Goal: Information Seeking & Learning: Learn about a topic

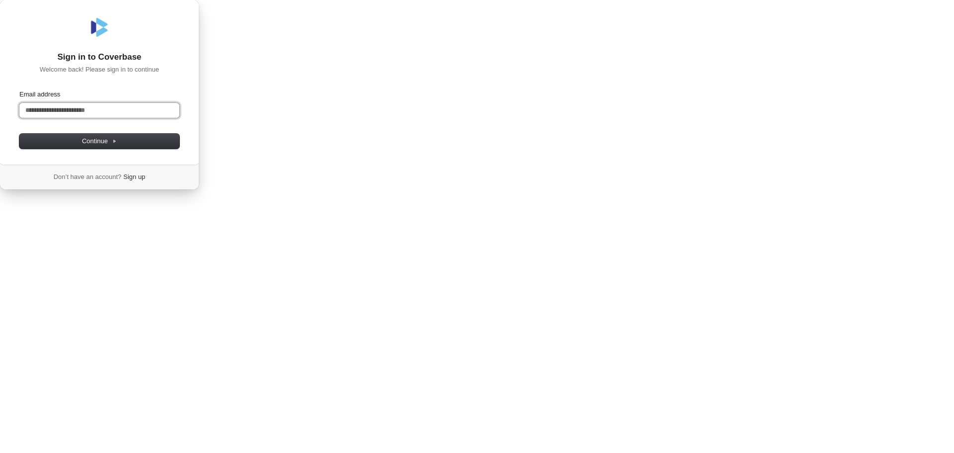
click at [179, 118] on input "Email address" at bounding box center [99, 110] width 160 height 15
click at [19, 90] on button "submit" at bounding box center [23, 91] width 8 height 3
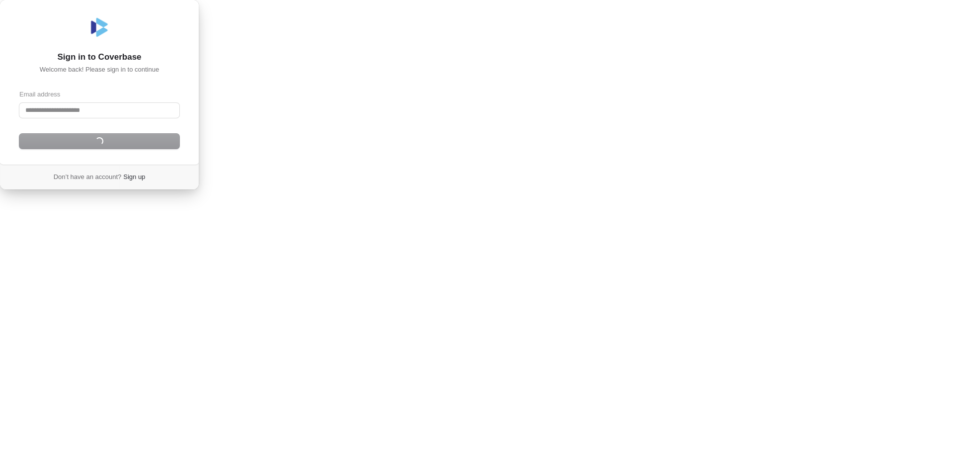
type input "**********"
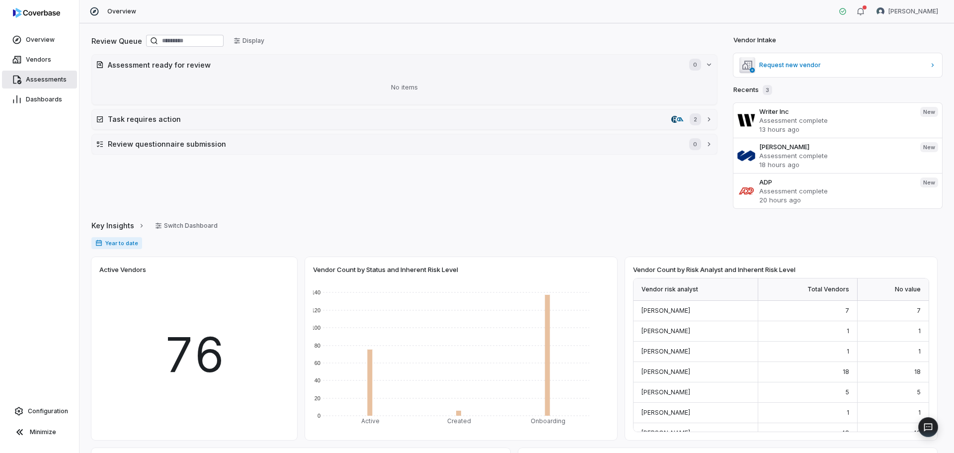
click at [41, 79] on span "Assessments" at bounding box center [46, 80] width 41 height 8
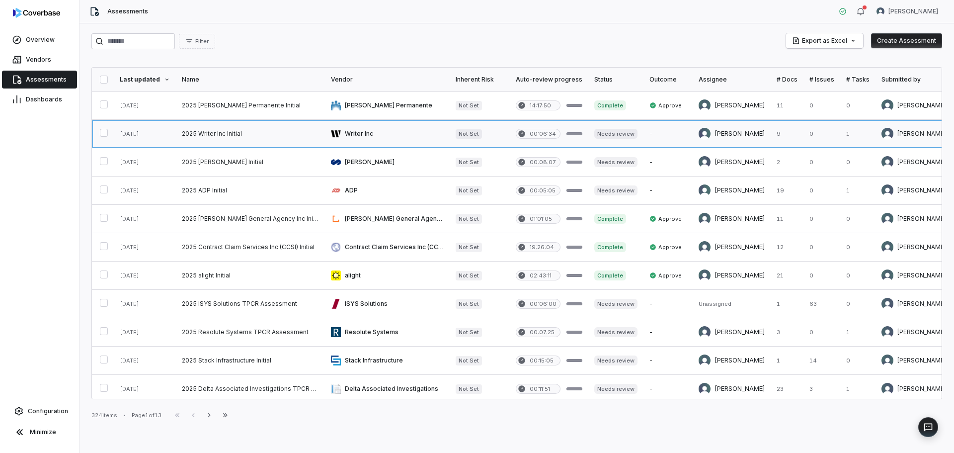
click at [220, 129] on link at bounding box center [250, 134] width 149 height 28
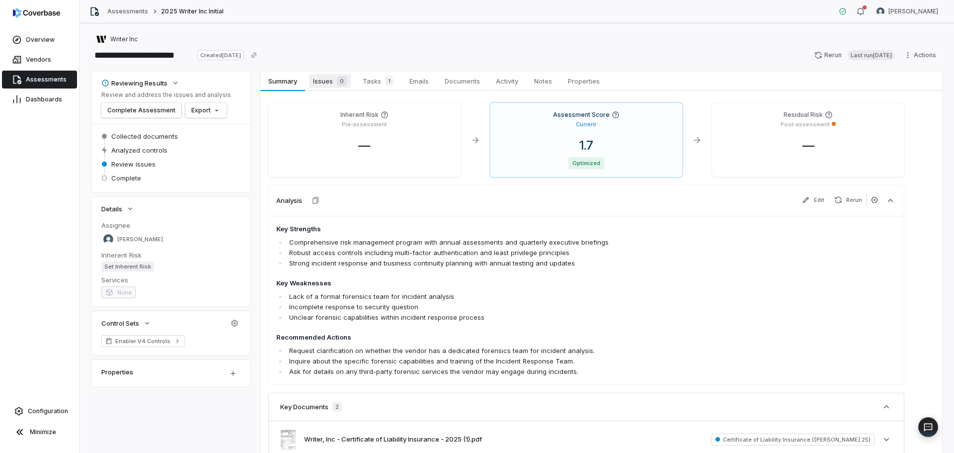
click at [326, 80] on span "Issues 0" at bounding box center [330, 81] width 42 height 14
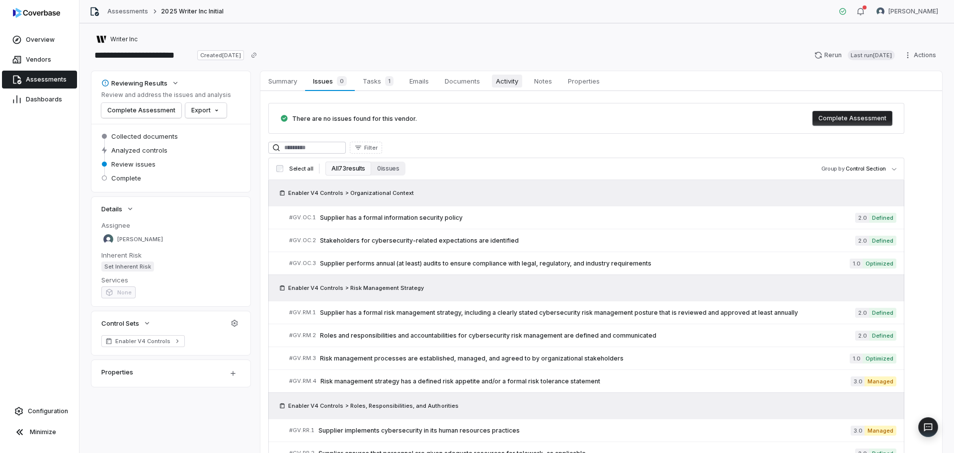
click at [518, 80] on span "Activity" at bounding box center [507, 81] width 30 height 13
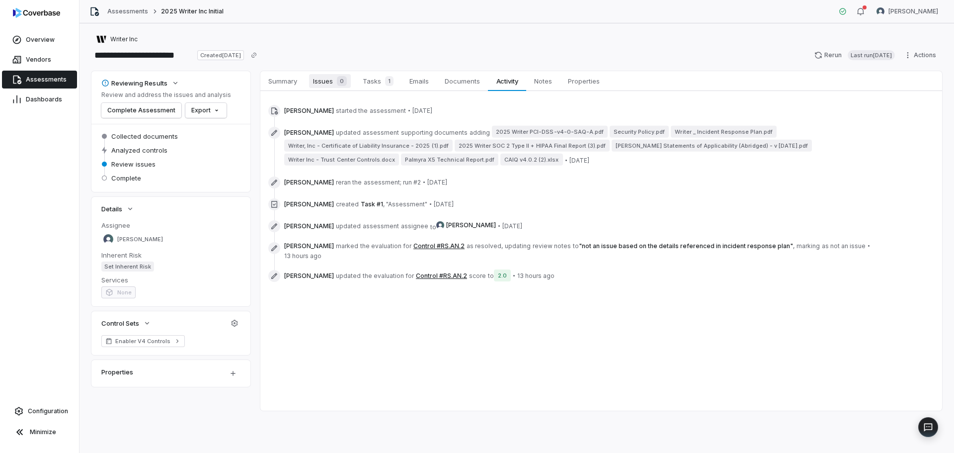
click at [321, 85] on span "Issues 0" at bounding box center [330, 81] width 42 height 14
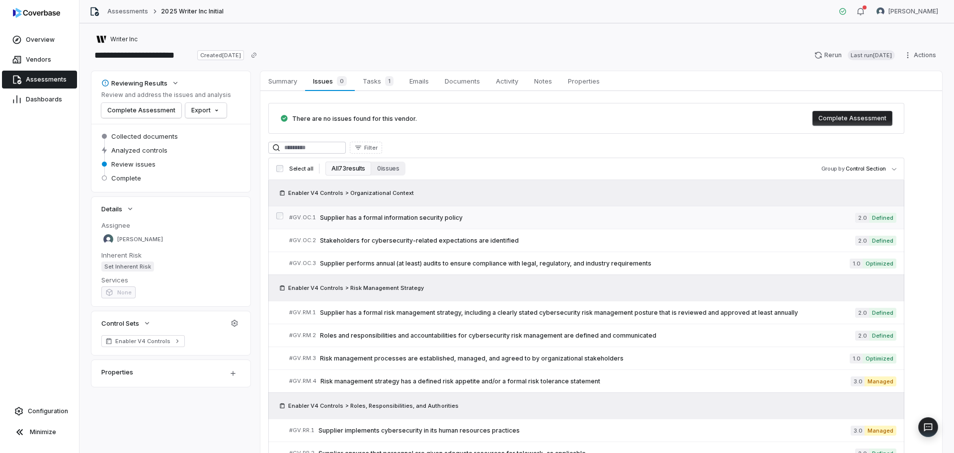
click at [473, 215] on span "Supplier has a formal information security policy" at bounding box center [587, 218] width 535 height 8
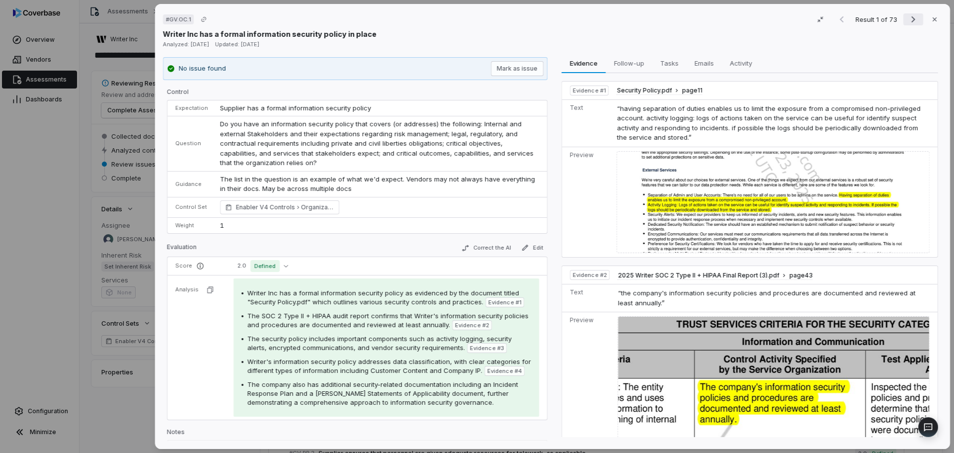
click at [907, 18] on icon "Next result" at bounding box center [913, 19] width 12 height 12
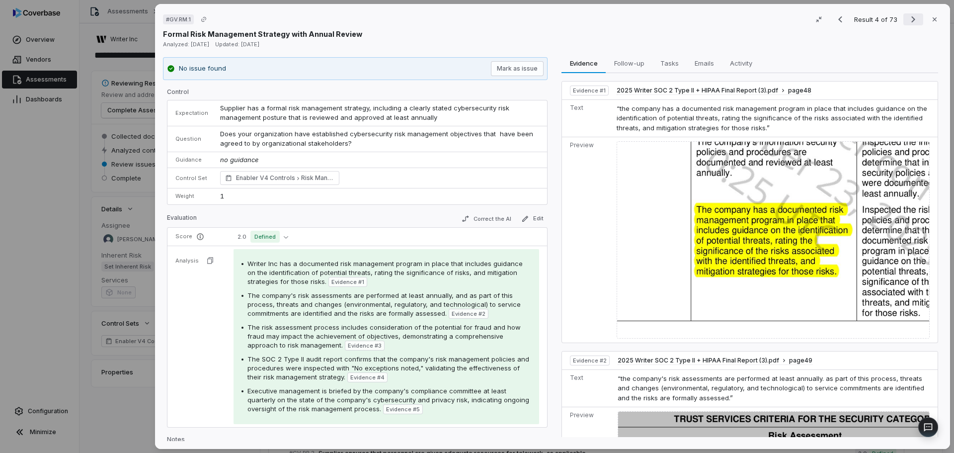
click at [907, 18] on icon "Next result" at bounding box center [913, 19] width 12 height 12
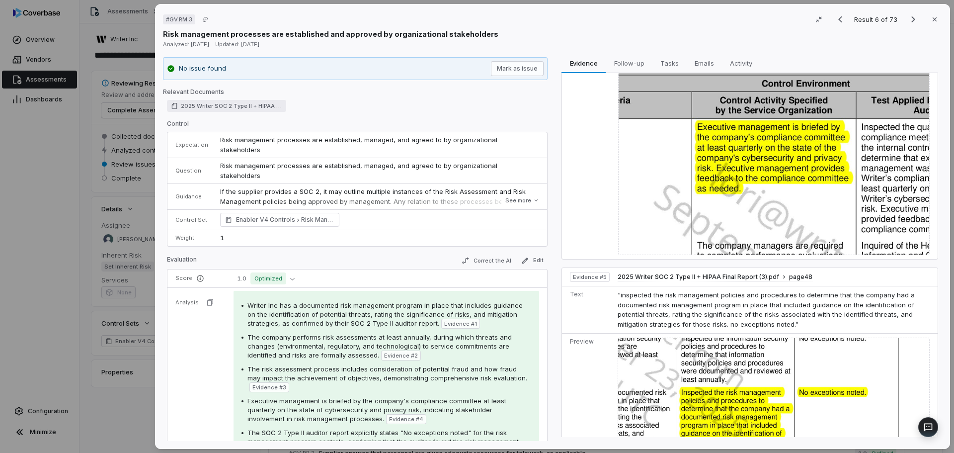
scroll to position [936, 0]
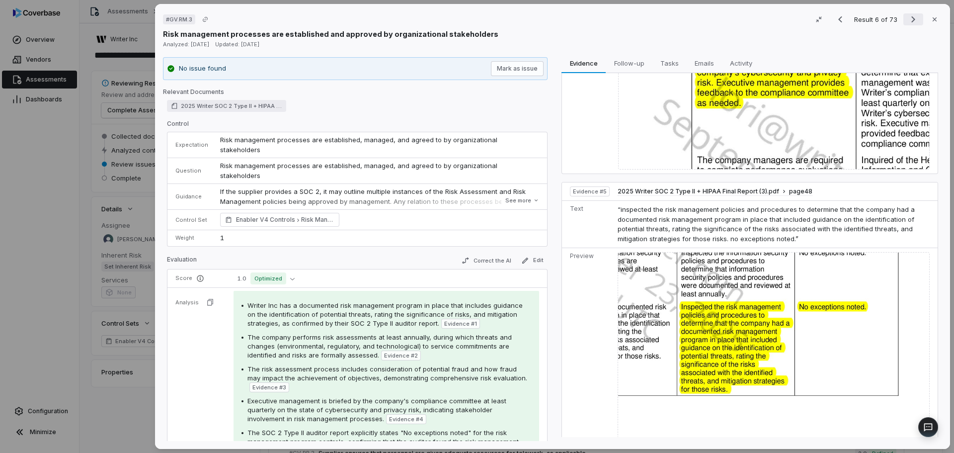
click at [907, 20] on icon "Next result" at bounding box center [913, 19] width 12 height 12
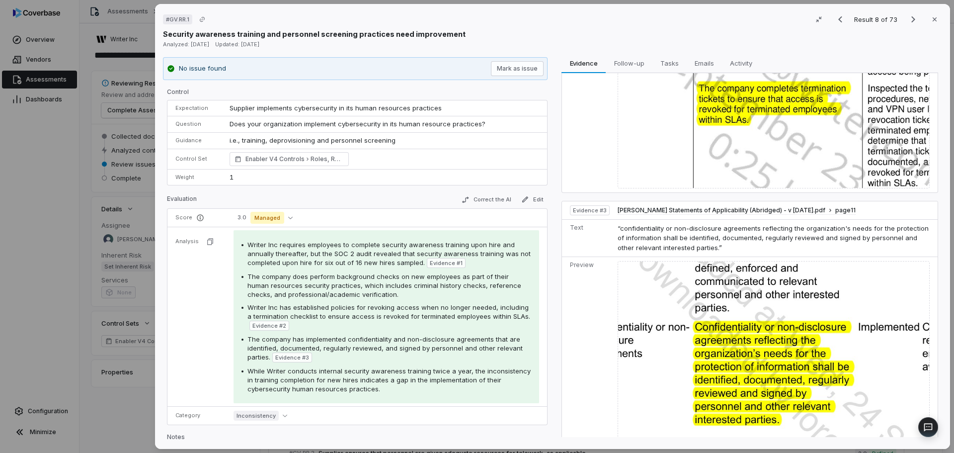
scroll to position [435, 0]
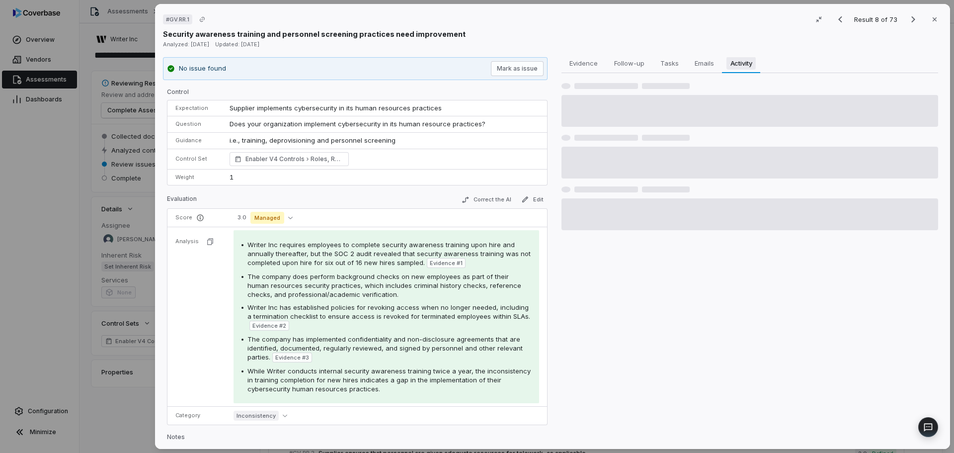
click at [742, 63] on span "Activity" at bounding box center [742, 63] width 30 height 13
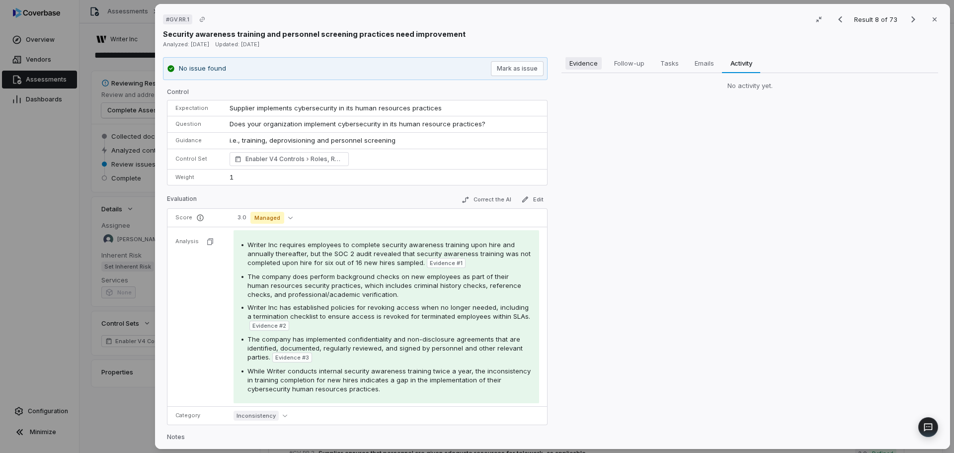
scroll to position [0, 0]
click at [574, 63] on span "Evidence" at bounding box center [584, 63] width 36 height 13
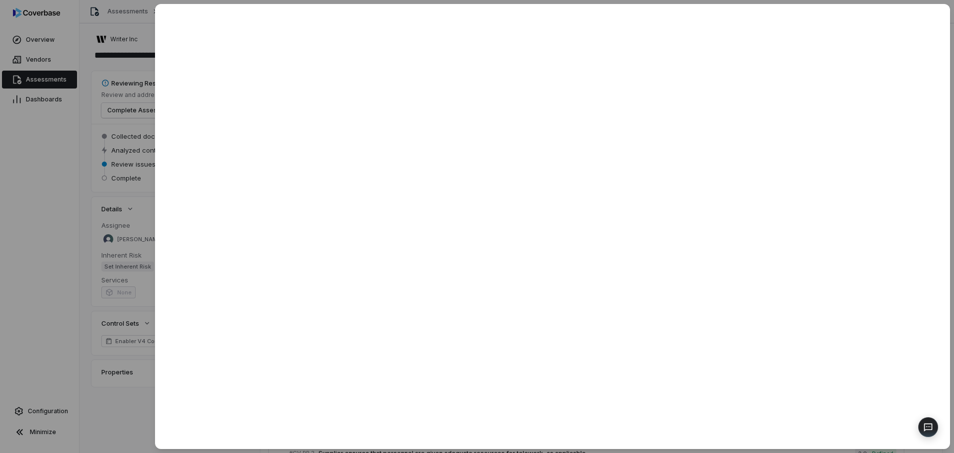
click at [107, 403] on div at bounding box center [477, 226] width 954 height 453
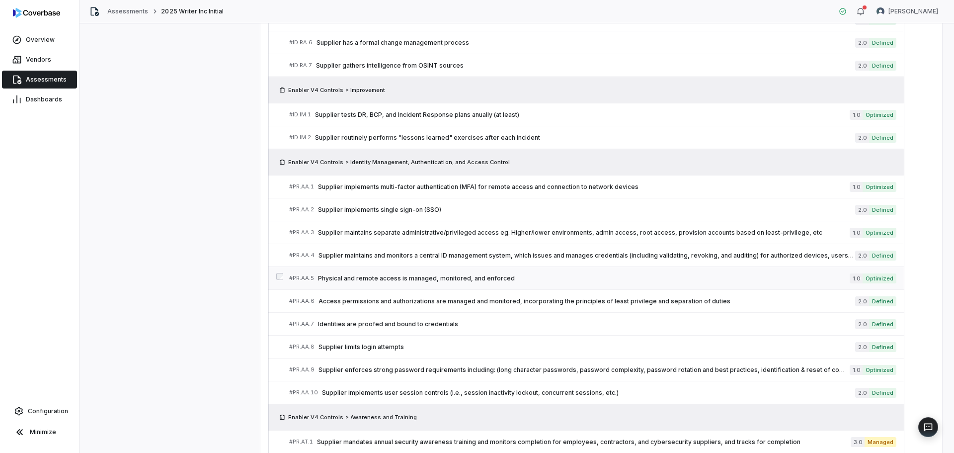
scroll to position [994, 0]
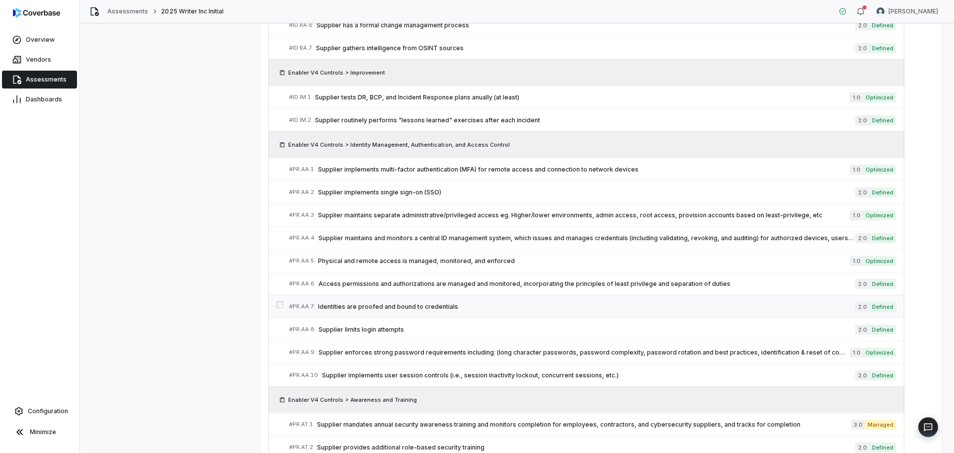
click at [470, 306] on span "Identities are proofed and bound to credentials" at bounding box center [586, 307] width 537 height 8
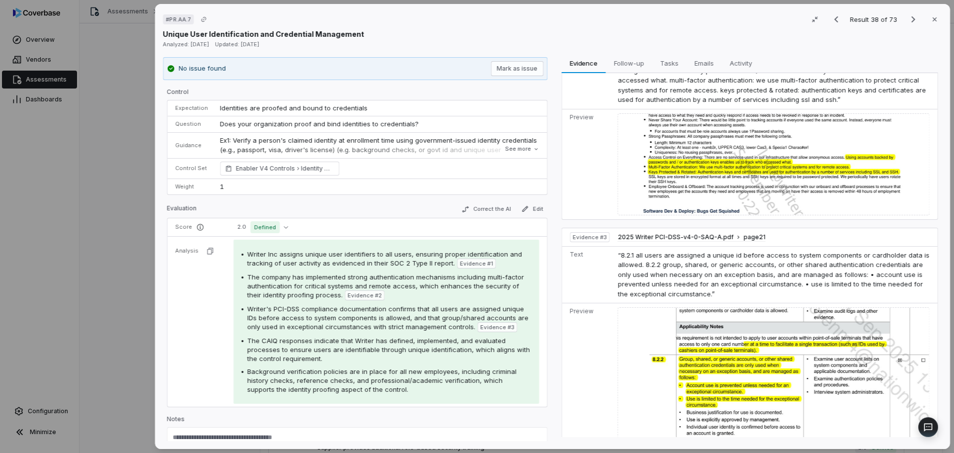
scroll to position [247, 0]
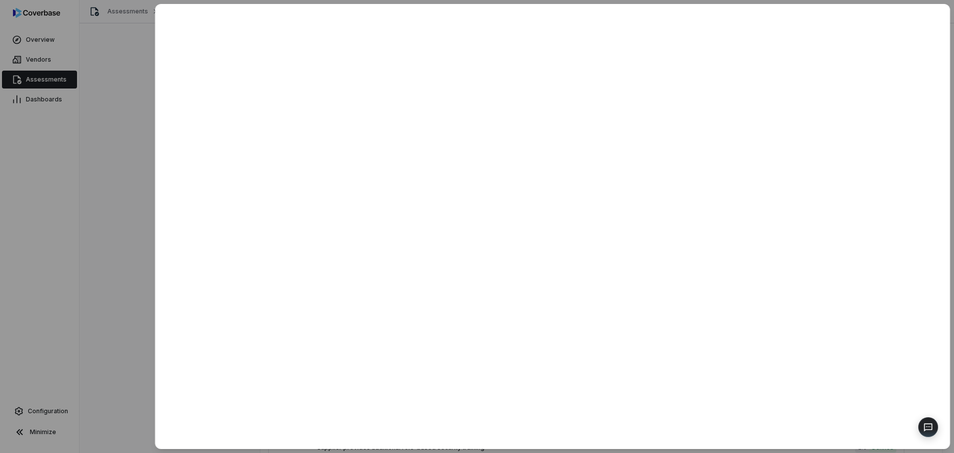
click at [98, 221] on div at bounding box center [477, 226] width 954 height 453
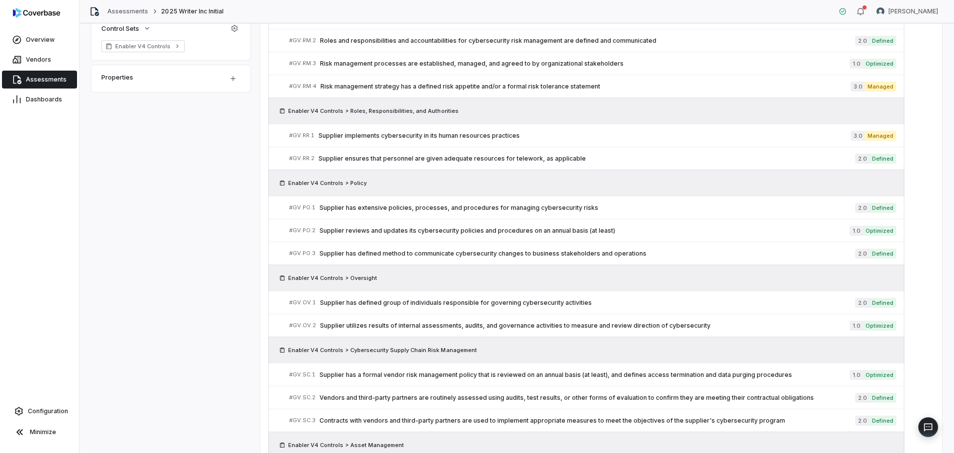
scroll to position [298, 0]
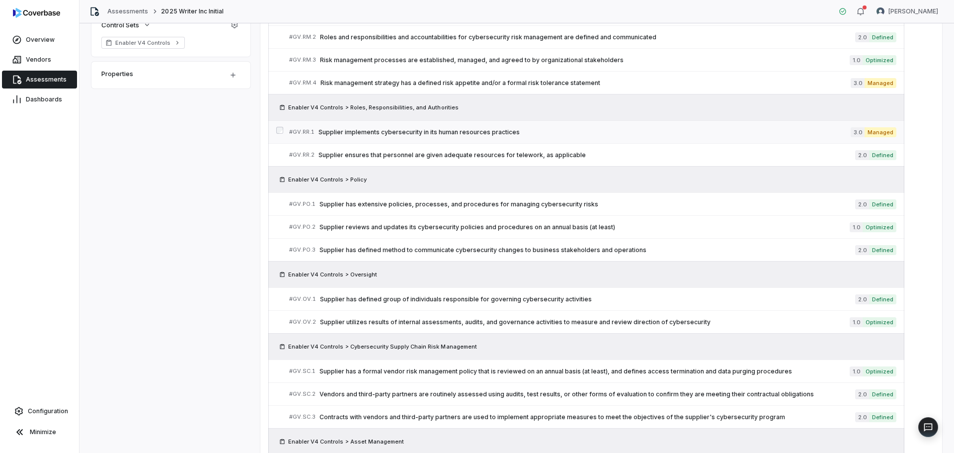
click at [513, 133] on span "Supplier implements cybersecurity in its human resources practices" at bounding box center [585, 132] width 532 height 8
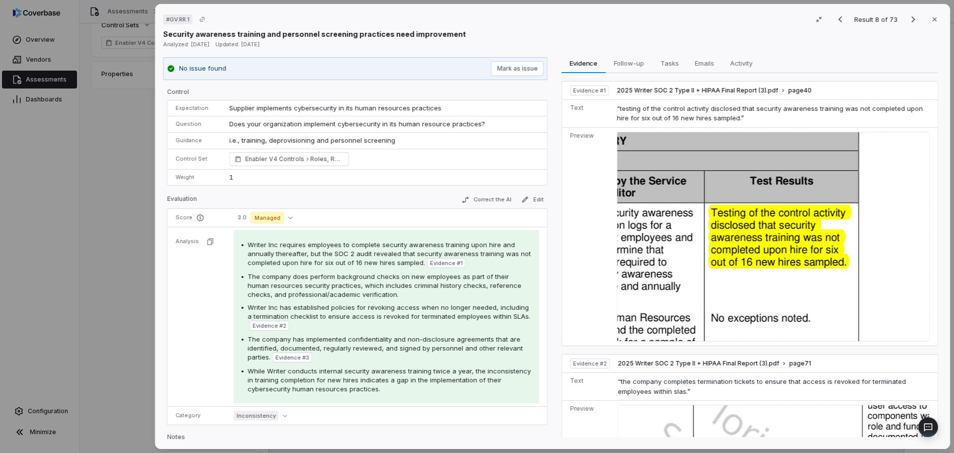
click at [699, 237] on img at bounding box center [773, 237] width 313 height 210
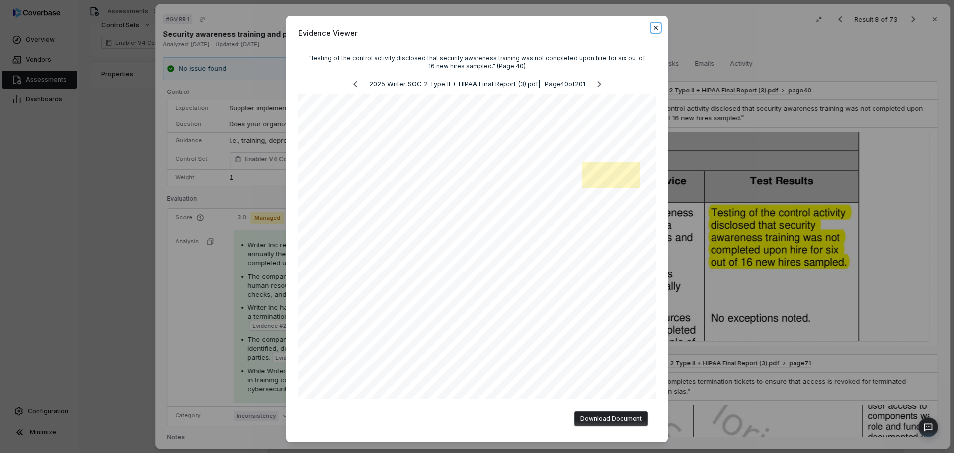
click at [654, 26] on icon "button" at bounding box center [656, 28] width 8 height 8
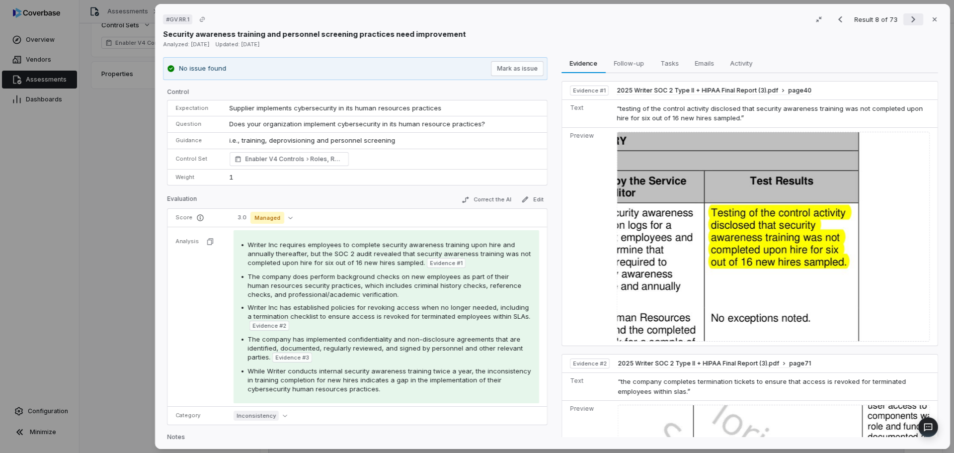
click at [910, 21] on icon "Next result" at bounding box center [913, 19] width 12 height 12
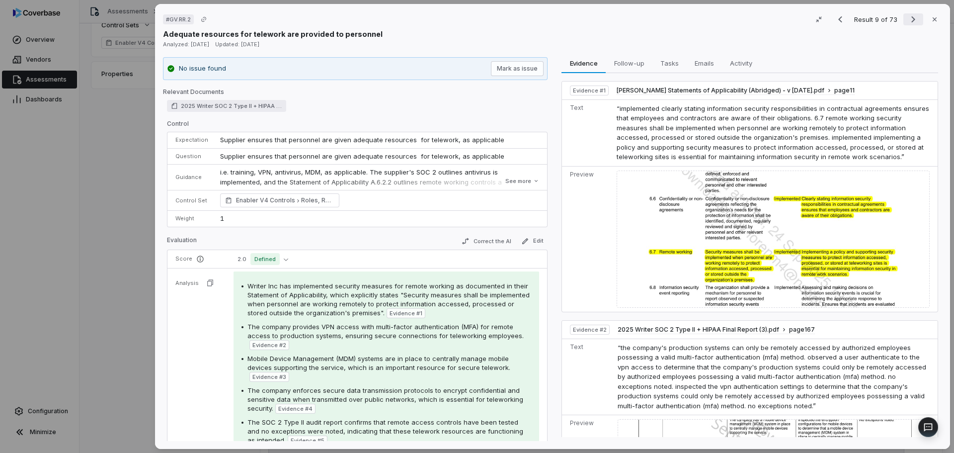
click at [910, 21] on icon "Next result" at bounding box center [913, 19] width 12 height 12
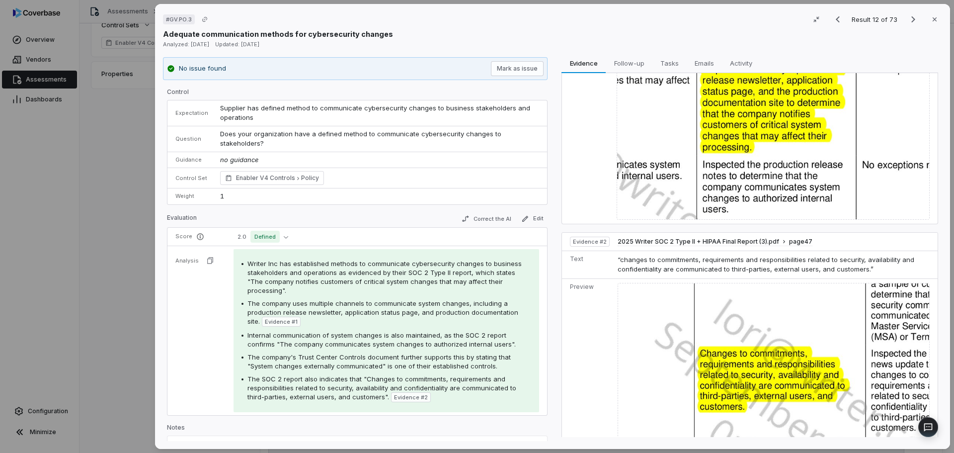
scroll to position [189, 0]
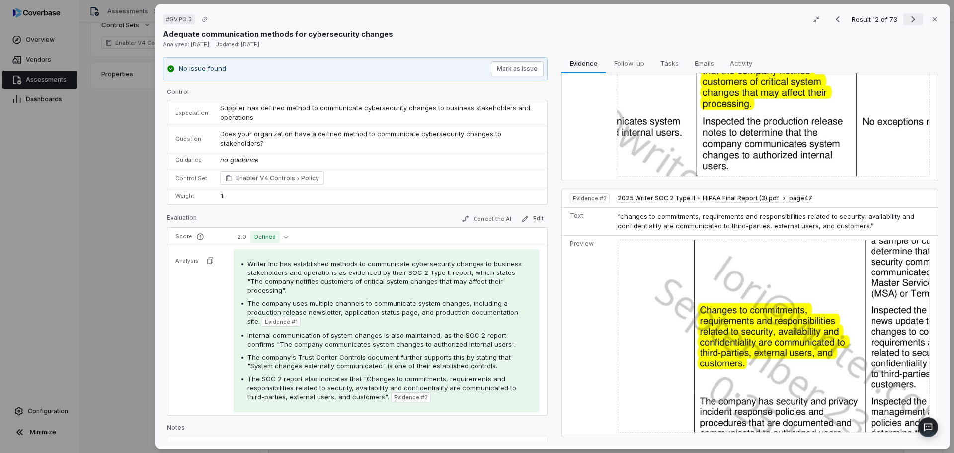
click at [910, 22] on icon "Next result" at bounding box center [913, 19] width 12 height 12
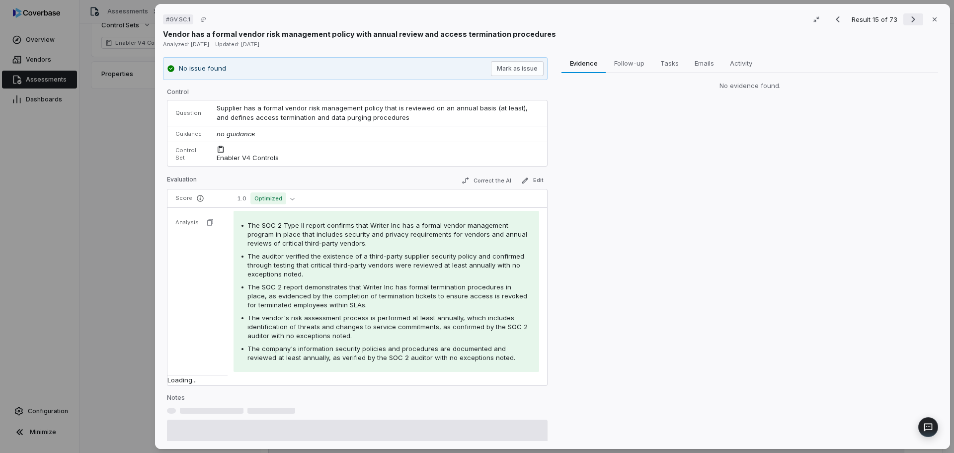
click at [910, 22] on icon "Next result" at bounding box center [913, 19] width 12 height 12
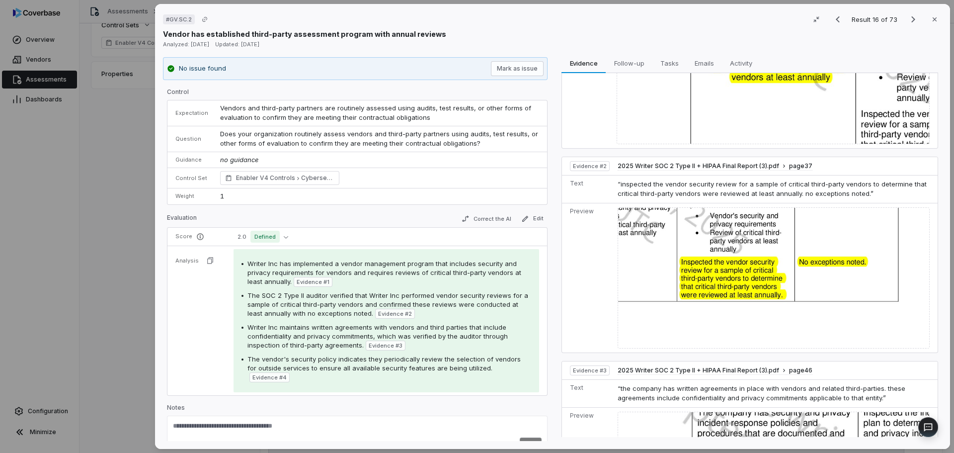
scroll to position [199, 0]
click at [910, 20] on icon "Next result" at bounding box center [913, 19] width 12 height 12
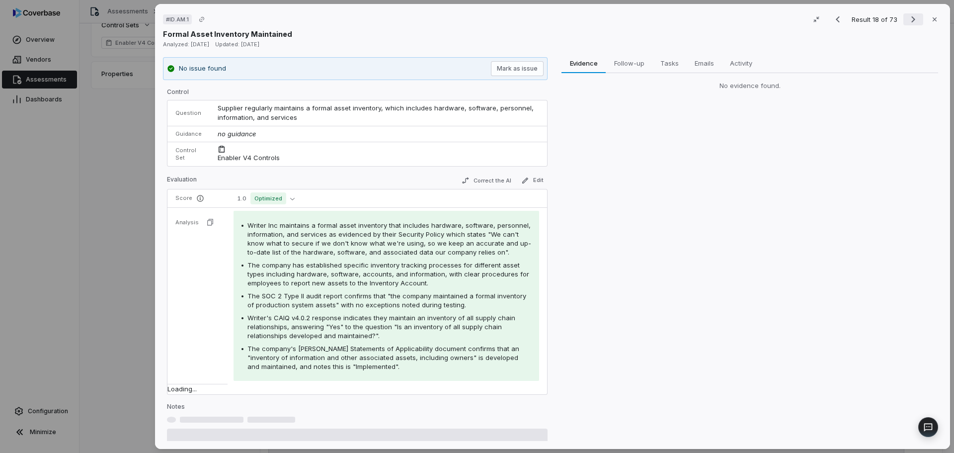
click at [910, 20] on icon "Next result" at bounding box center [913, 19] width 12 height 12
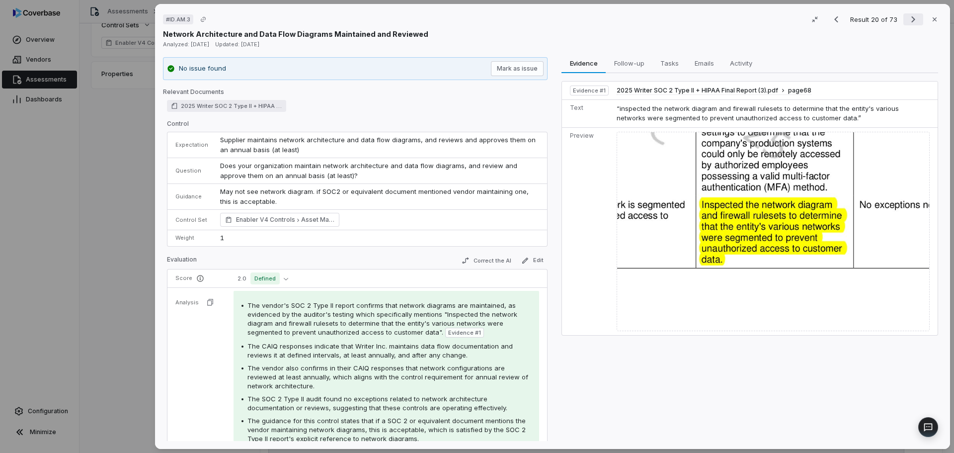
click at [907, 21] on icon "Next result" at bounding box center [913, 19] width 12 height 12
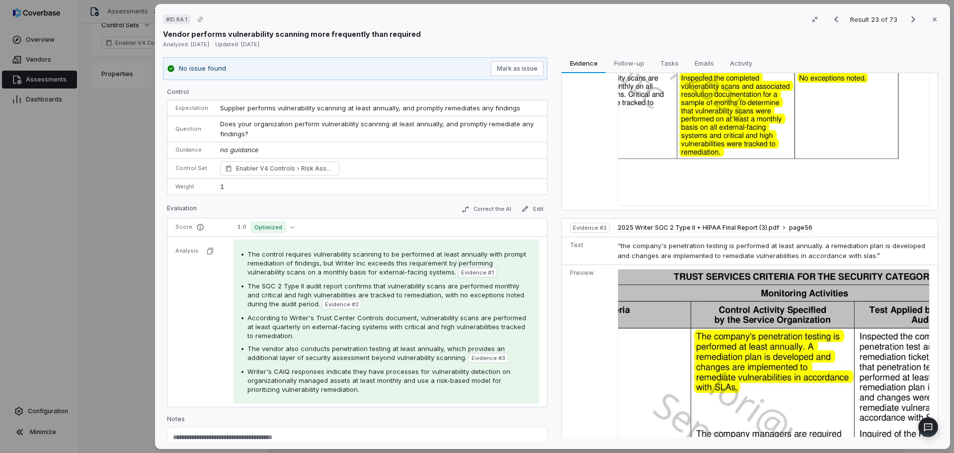
scroll to position [367, 0]
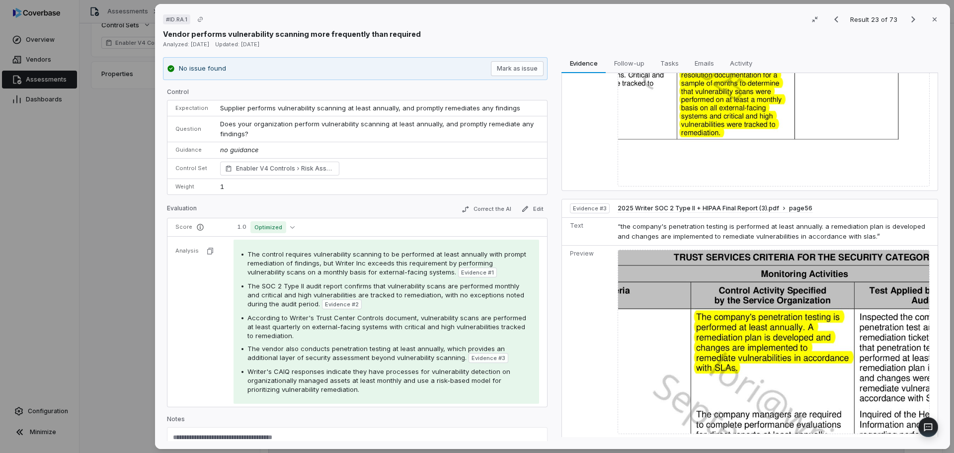
click at [102, 229] on div "# ID.RA.1 Result 23 of 73 Close Vendor performs vulnerability scanning more fre…" at bounding box center [477, 226] width 954 height 453
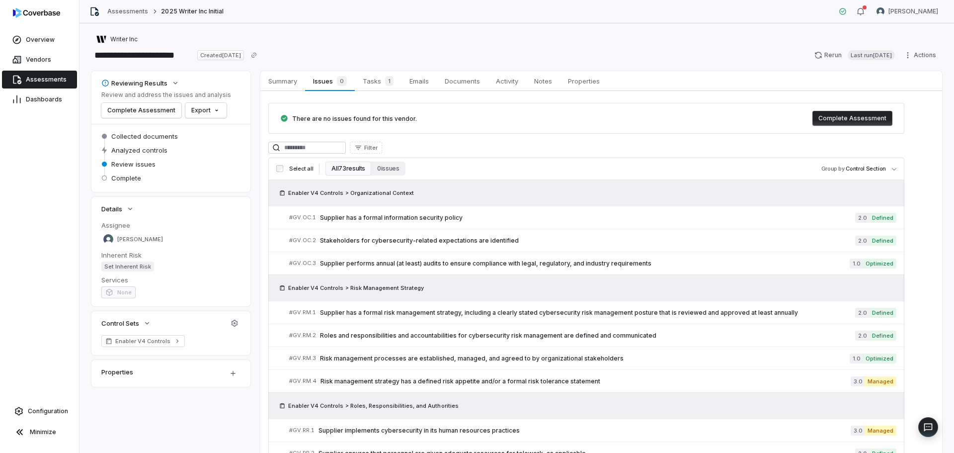
click at [41, 82] on span "Assessments" at bounding box center [46, 80] width 41 height 8
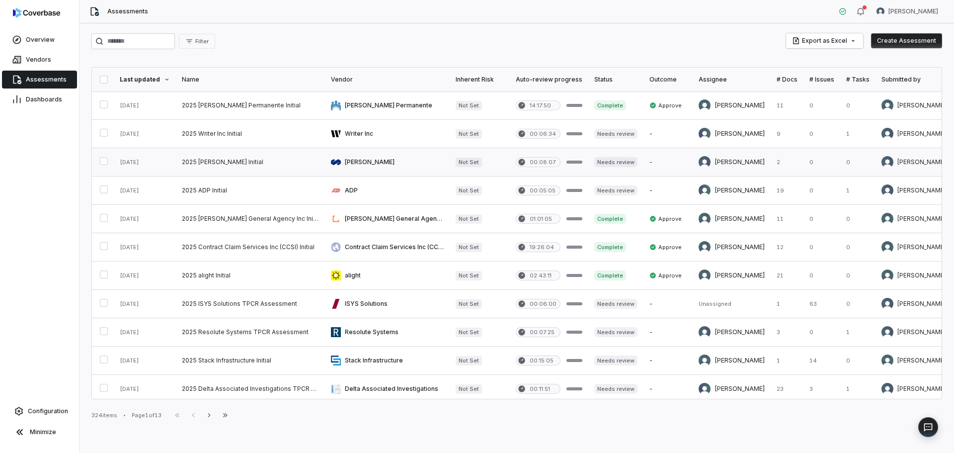
click at [233, 162] on link at bounding box center [250, 162] width 149 height 28
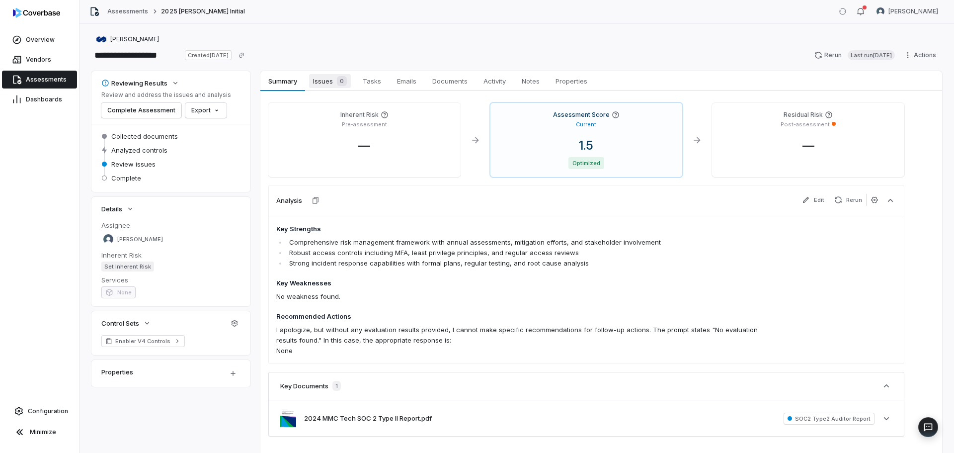
click at [335, 75] on span "Issues 0" at bounding box center [330, 81] width 42 height 14
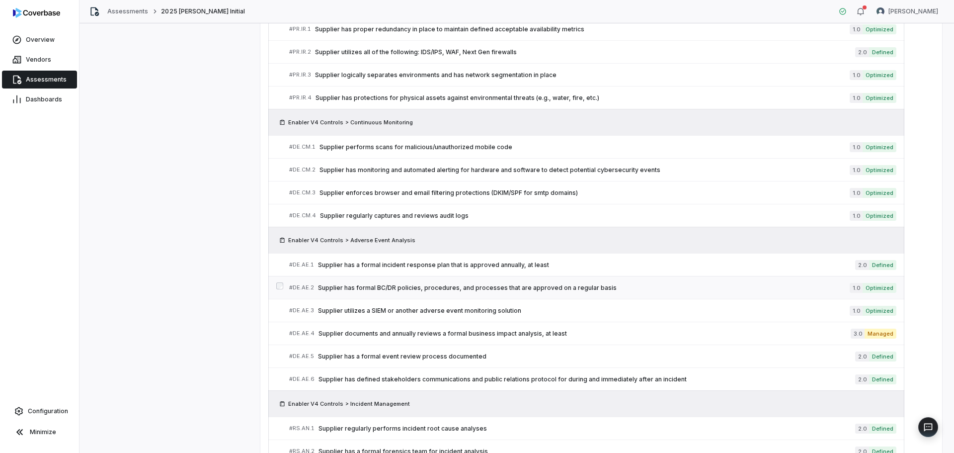
scroll to position [1688, 0]
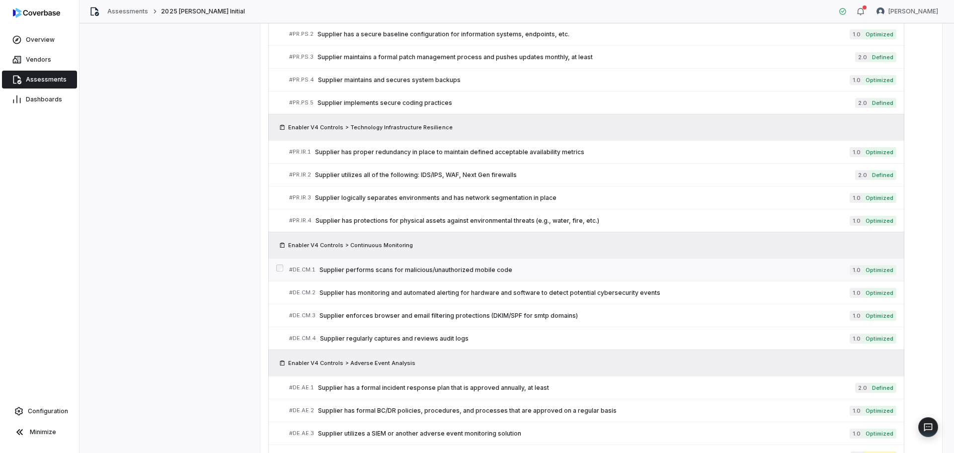
click at [462, 269] on span "Supplier performs scans for malicious/unauthorized mobile code" at bounding box center [585, 270] width 530 height 8
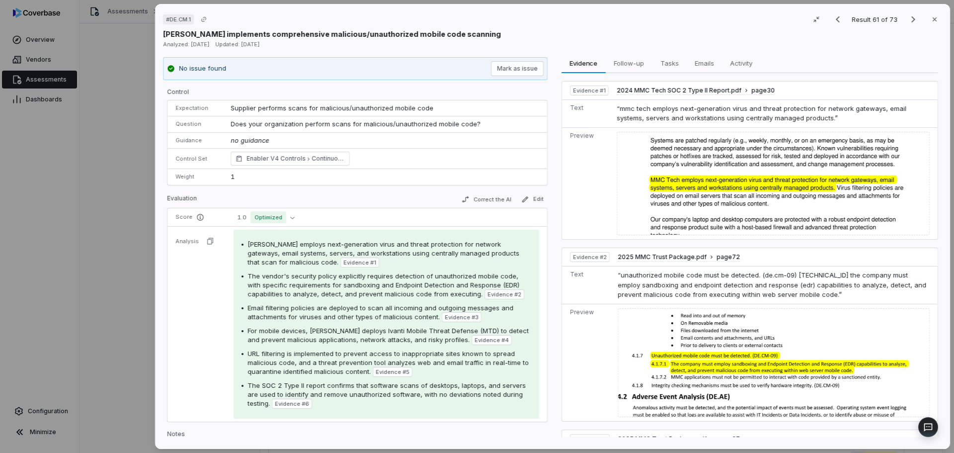
click at [115, 302] on div "# DE.CM.1 Result 61 of 73 Close [PERSON_NAME] implements comprehensive maliciou…" at bounding box center [477, 226] width 954 height 453
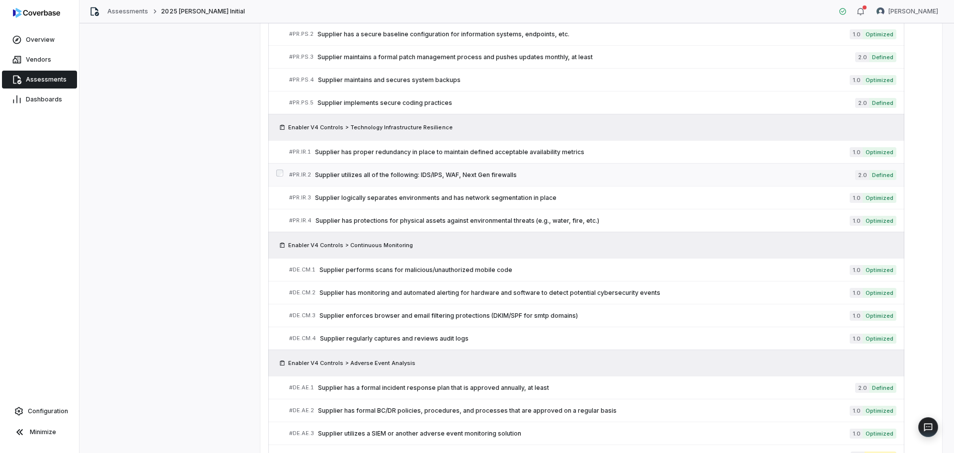
click at [440, 180] on link "# PR.IR.2 Supplier utilizes all of the following: IDS/IPS, WAF, Next Gen firewa…" at bounding box center [592, 175] width 607 height 22
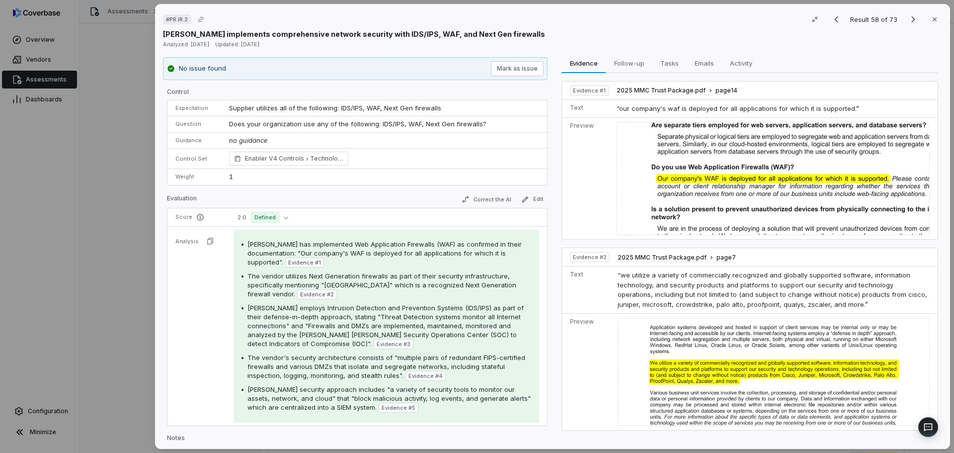
click at [139, 296] on div "# PR.IR.2 Result 58 of 73 Close [PERSON_NAME] implements comprehensive network …" at bounding box center [477, 226] width 954 height 453
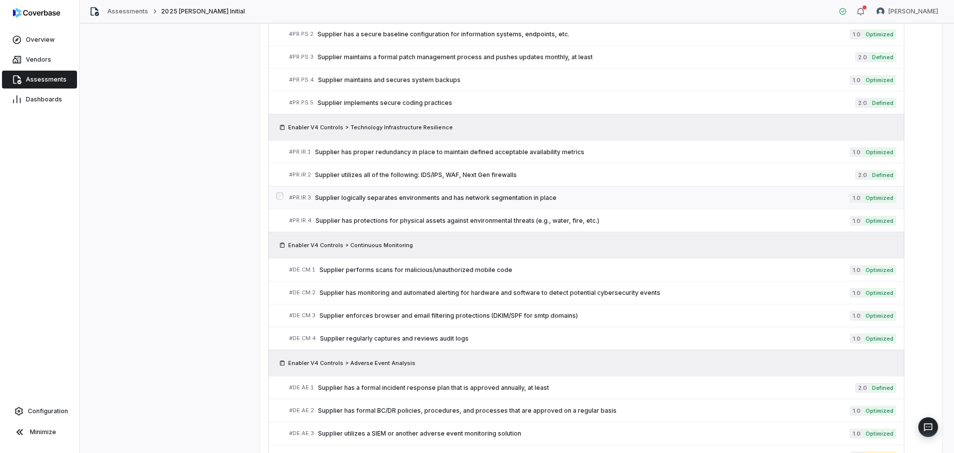
click at [531, 190] on link "# PR.IR.3 Supplier logically separates environments and has network segmentatio…" at bounding box center [592, 197] width 607 height 22
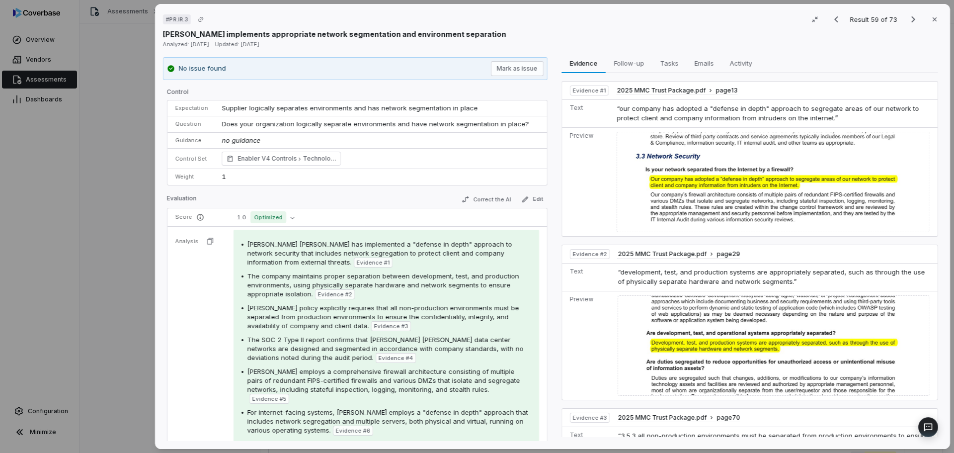
click at [58, 303] on div "# PR.IR.3 Result 59 of 73 Close [PERSON_NAME] implements appropriate network se…" at bounding box center [477, 226] width 954 height 453
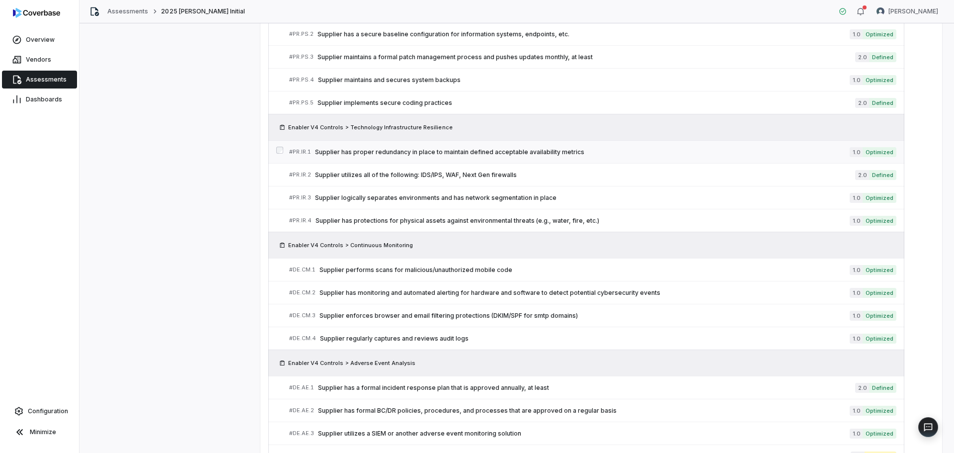
scroll to position [1539, 0]
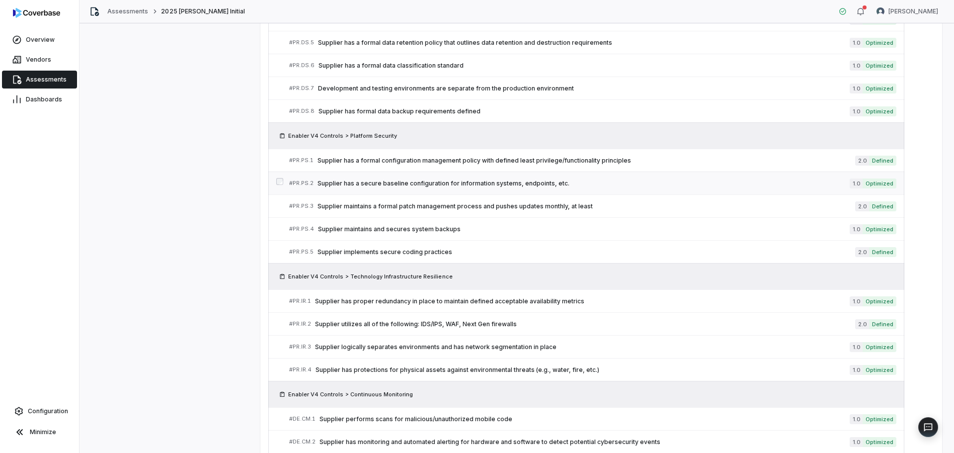
click at [415, 179] on span "Supplier has a secure baseline configuration for information systems, endpoints…" at bounding box center [584, 183] width 532 height 8
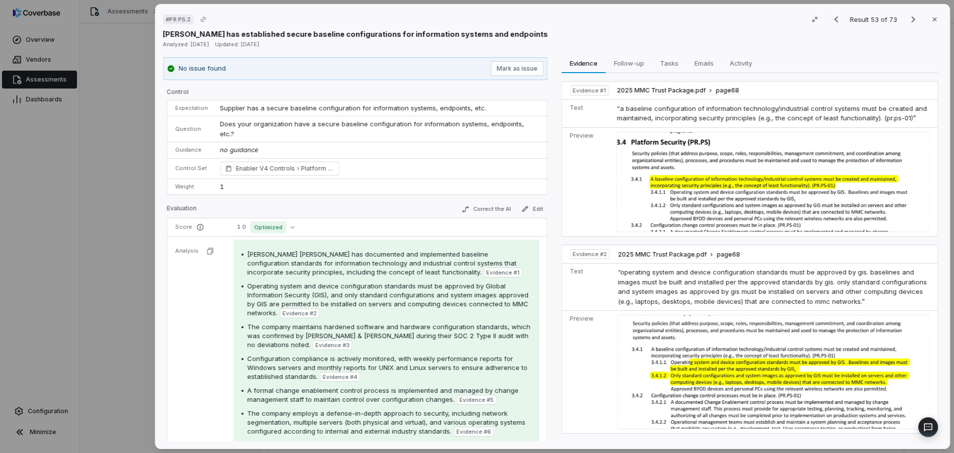
click at [0, 235] on div "# PR.PS.2 Result 53 of 73 Close [PERSON_NAME] has established secure baseline c…" at bounding box center [477, 226] width 954 height 453
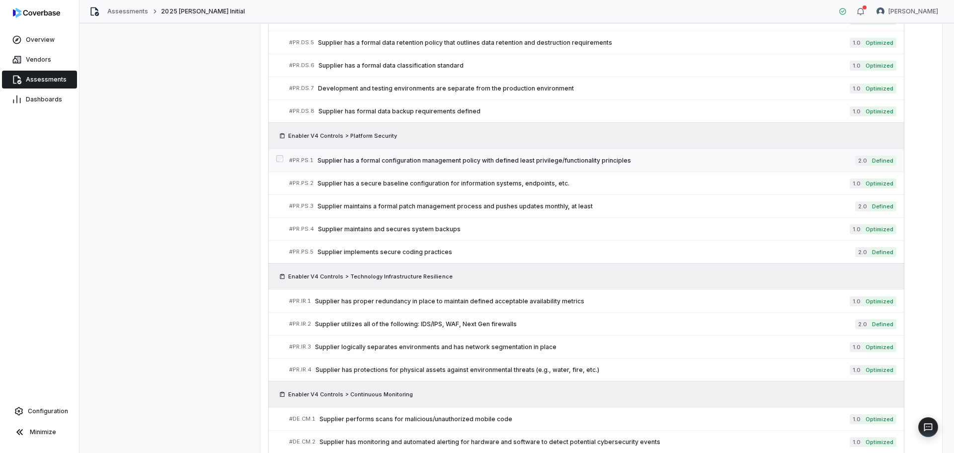
click at [385, 164] on span "Supplier has a formal configuration management policy with defined least privil…" at bounding box center [587, 161] width 538 height 8
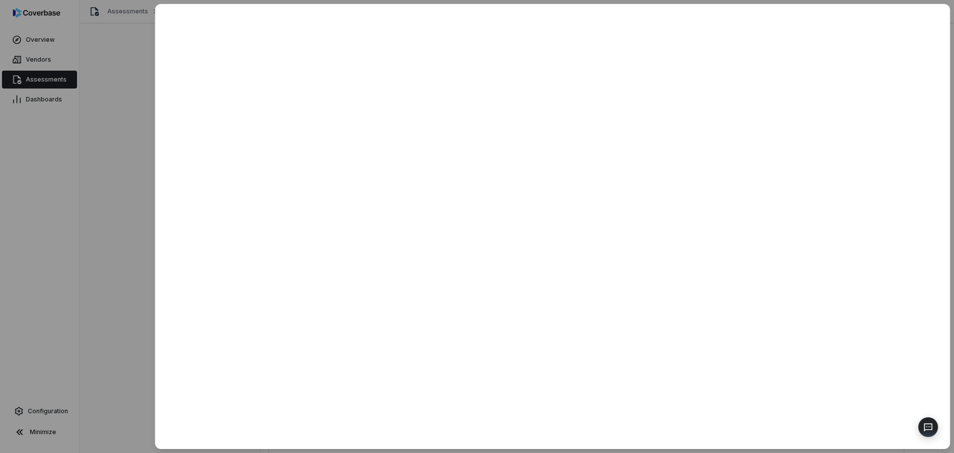
click at [99, 283] on div at bounding box center [477, 226] width 954 height 453
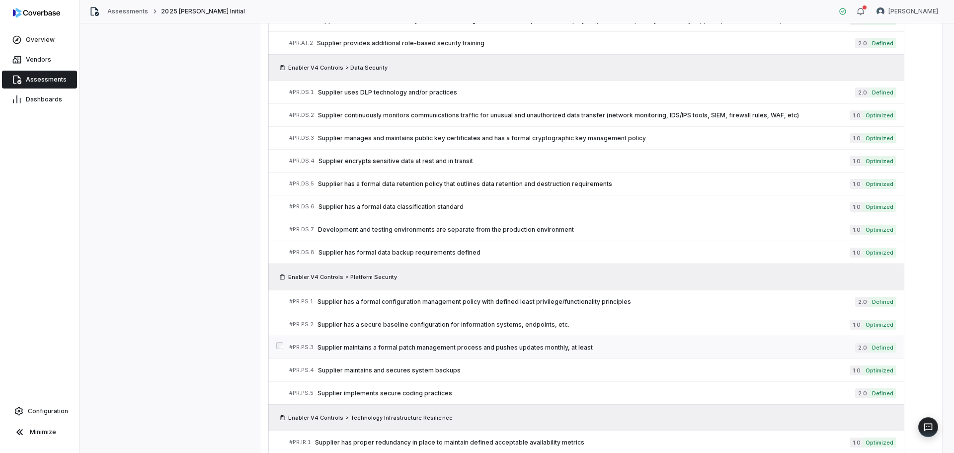
scroll to position [1390, 0]
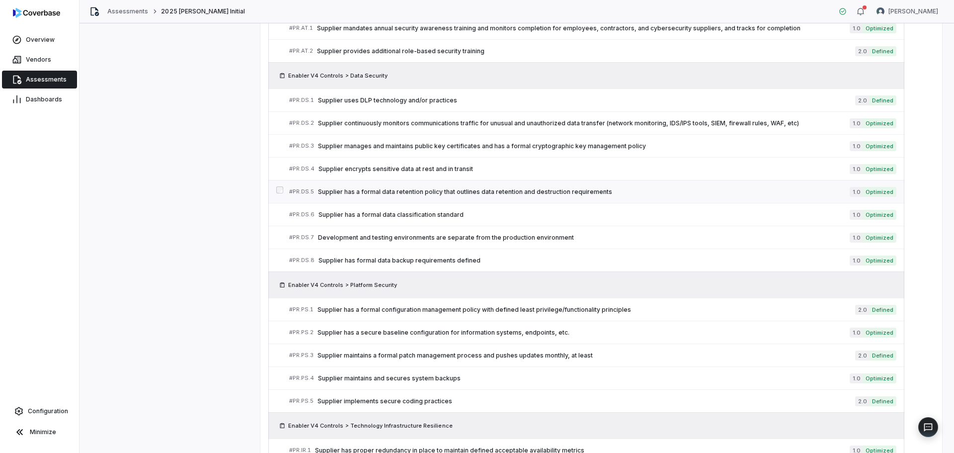
click at [413, 187] on div "# PR.DS.5 Supplier has a formal data retention policy that outlines data retent…" at bounding box center [569, 191] width 561 height 10
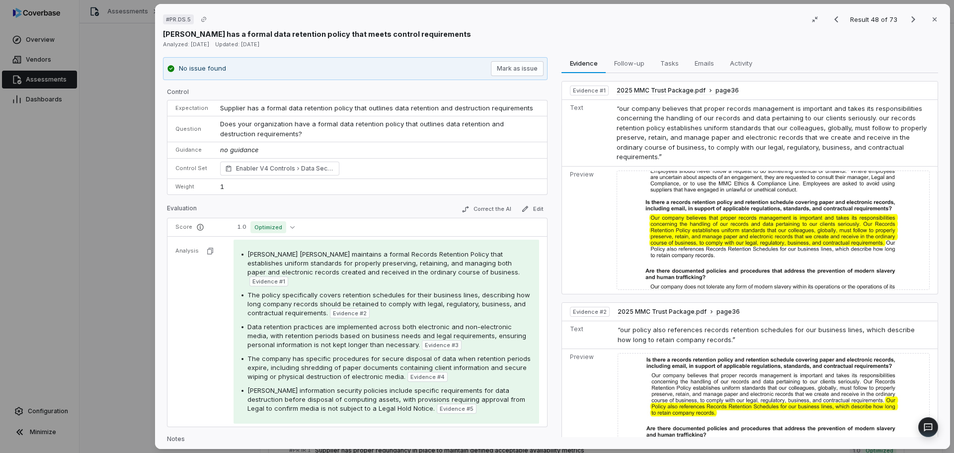
click at [104, 324] on div "# PR.DS.5 Result 48 of 73 Close [PERSON_NAME] has a formal data retention polic…" at bounding box center [477, 226] width 954 height 453
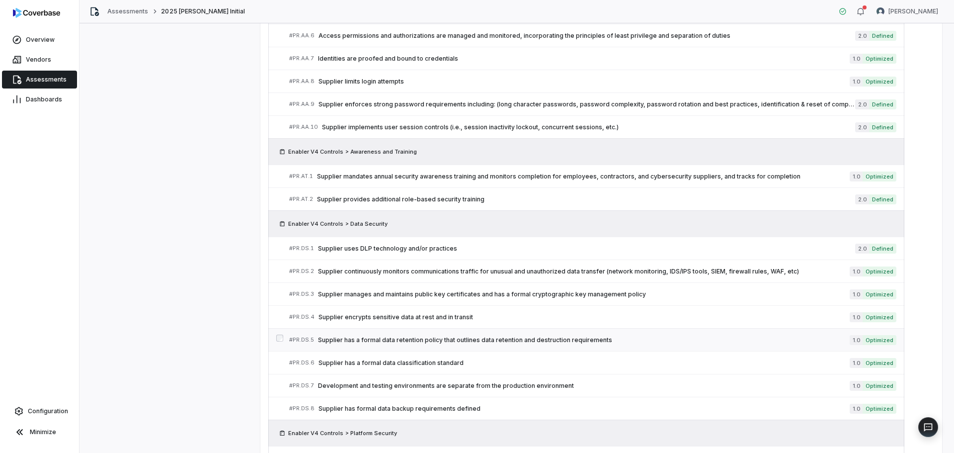
scroll to position [1241, 0]
click at [387, 249] on span "Supplier uses DLP technology and/or practices" at bounding box center [586, 250] width 537 height 8
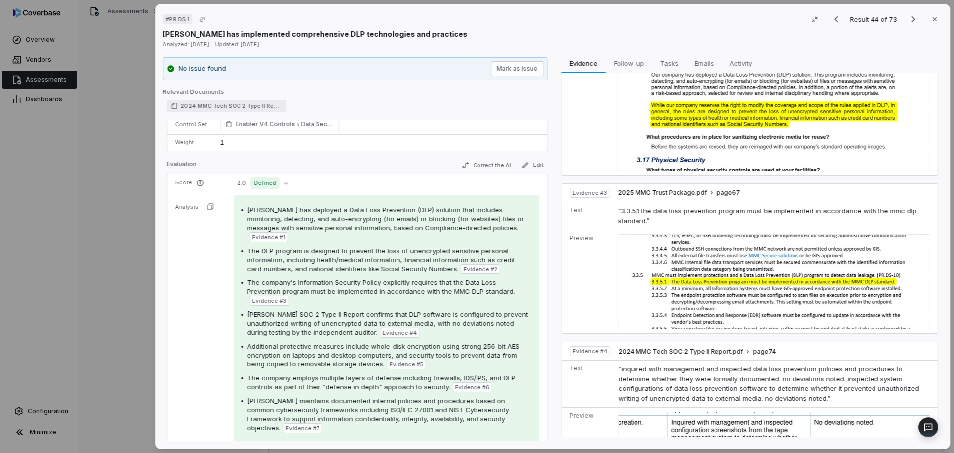
scroll to position [127, 0]
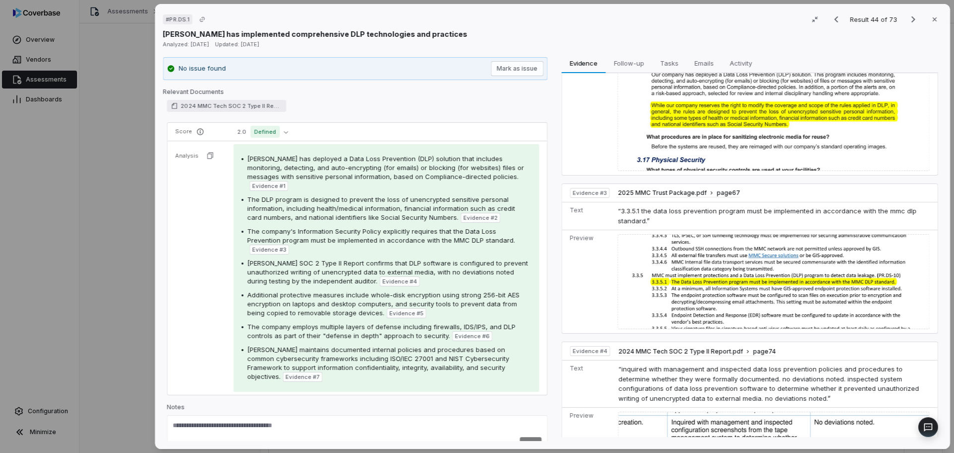
click at [104, 252] on div "# PR.DS.1 Result 44 of 73 Close [PERSON_NAME] has implemented comprehensive DLP…" at bounding box center [477, 226] width 954 height 453
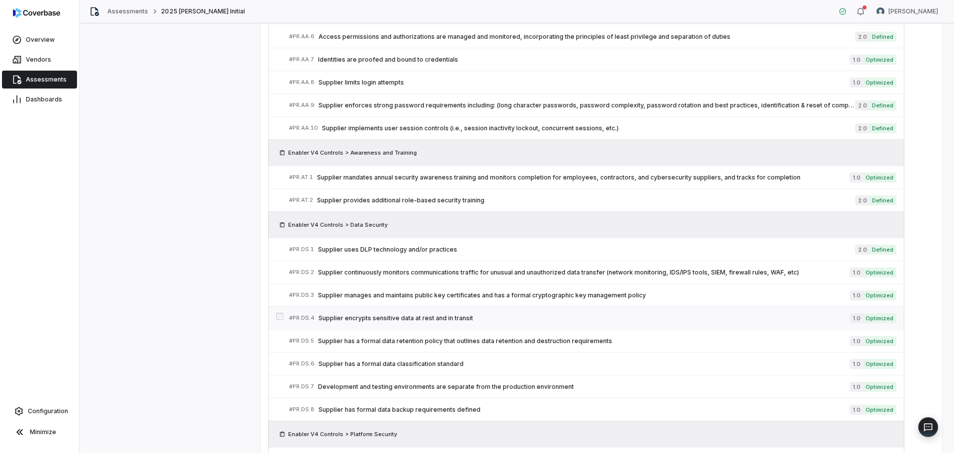
click at [654, 317] on span "Supplier encrypts sensitive data at rest and in transit" at bounding box center [584, 318] width 531 height 8
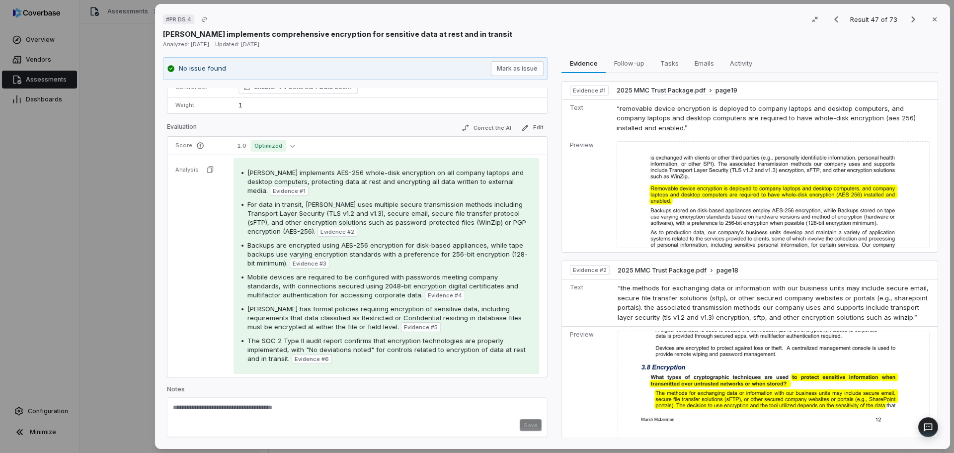
click at [137, 215] on div "# PR.DS.4 Result 47 of 73 Close [PERSON_NAME] implements comprehensive encrypti…" at bounding box center [477, 226] width 954 height 453
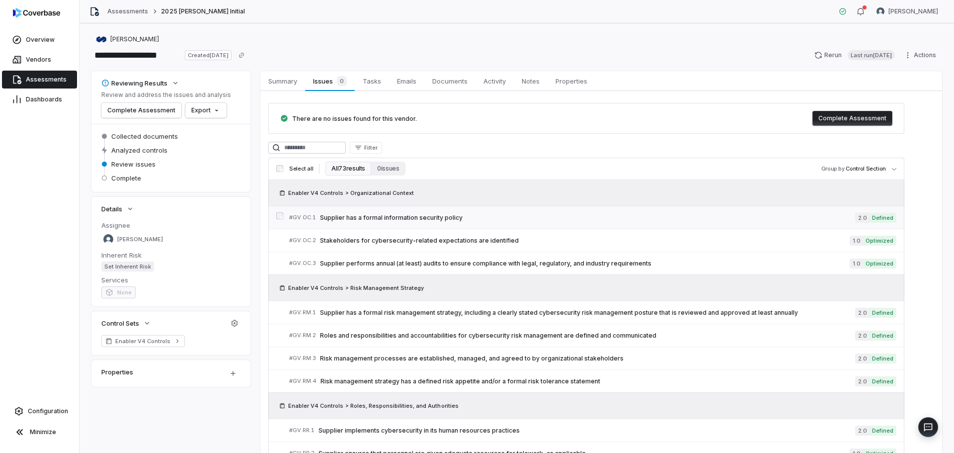
click at [446, 212] on div "# GV.OC.1 Supplier has a formal information security policy" at bounding box center [572, 217] width 566 height 10
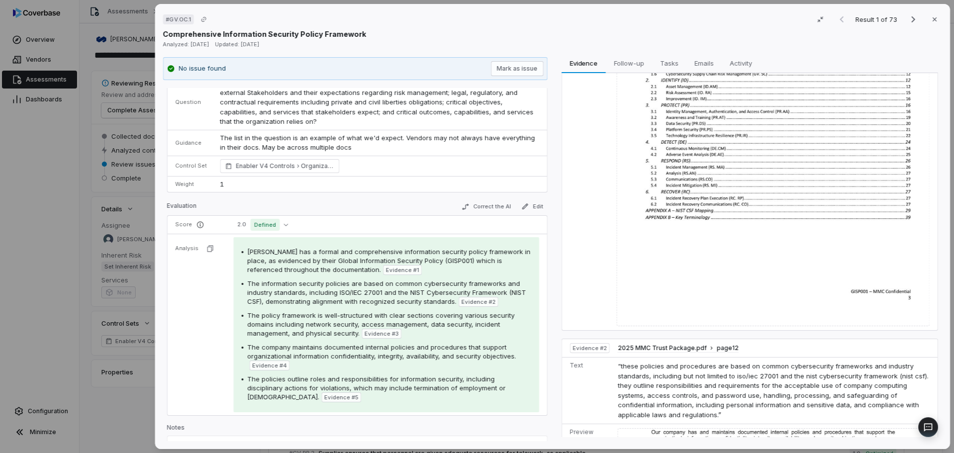
scroll to position [79, 0]
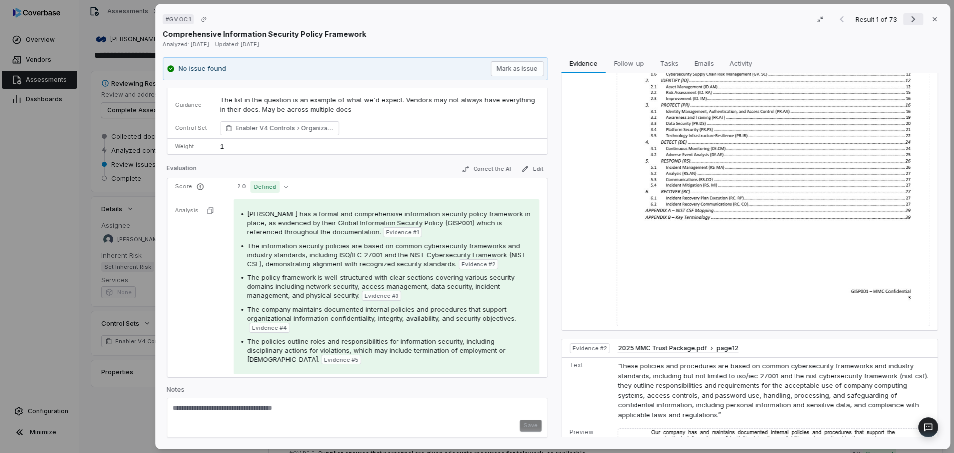
click at [911, 20] on icon "Next result" at bounding box center [913, 19] width 4 height 6
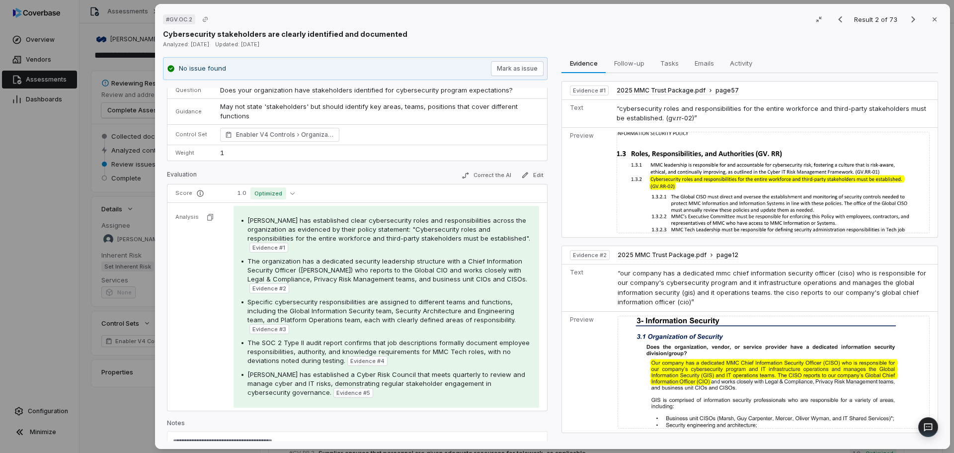
scroll to position [67, 0]
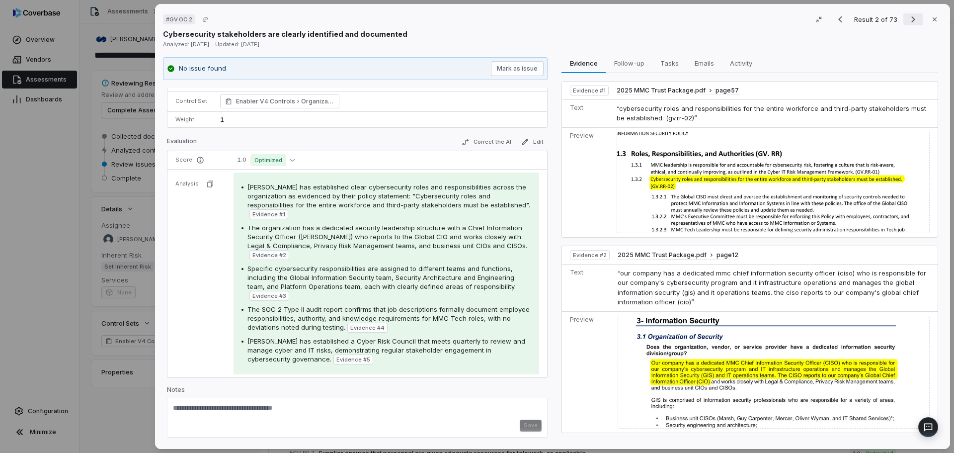
click at [910, 18] on icon "Next result" at bounding box center [913, 19] width 12 height 12
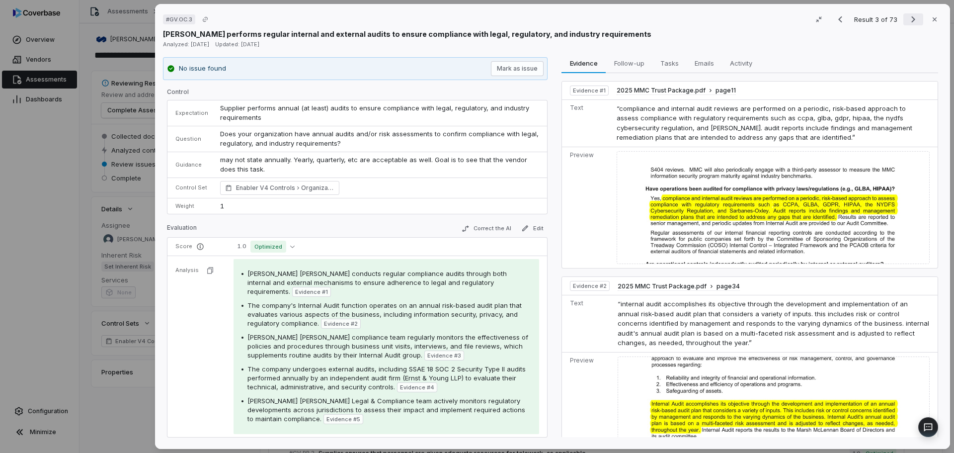
click at [910, 18] on icon "Next result" at bounding box center [913, 19] width 12 height 12
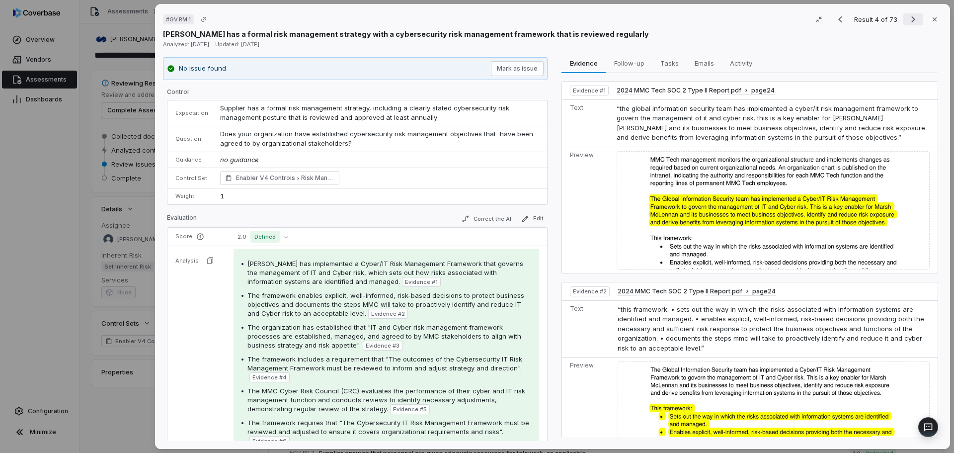
click at [912, 14] on icon "Next result" at bounding box center [913, 19] width 12 height 12
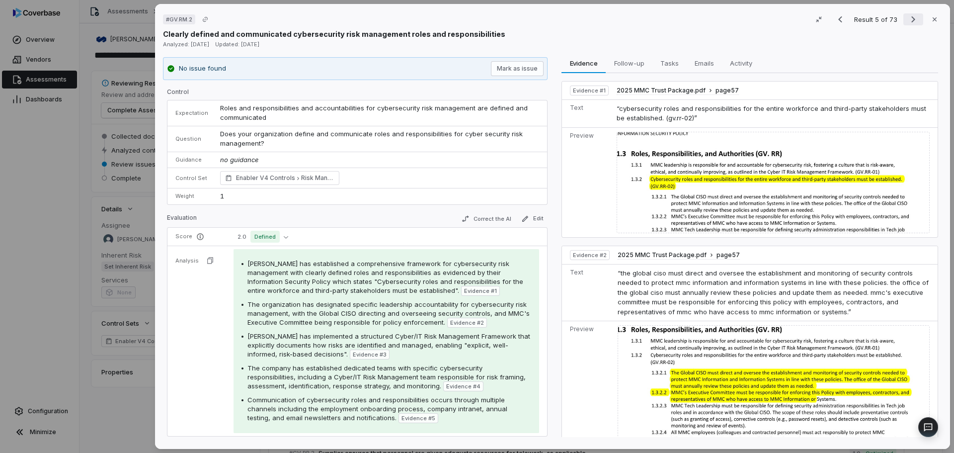
click at [912, 14] on icon "Next result" at bounding box center [913, 19] width 12 height 12
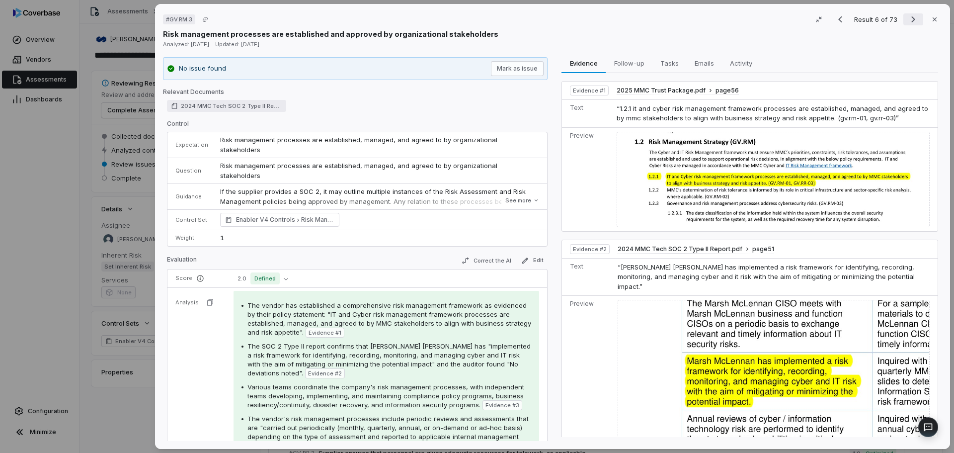
click at [912, 14] on icon "Next result" at bounding box center [913, 19] width 12 height 12
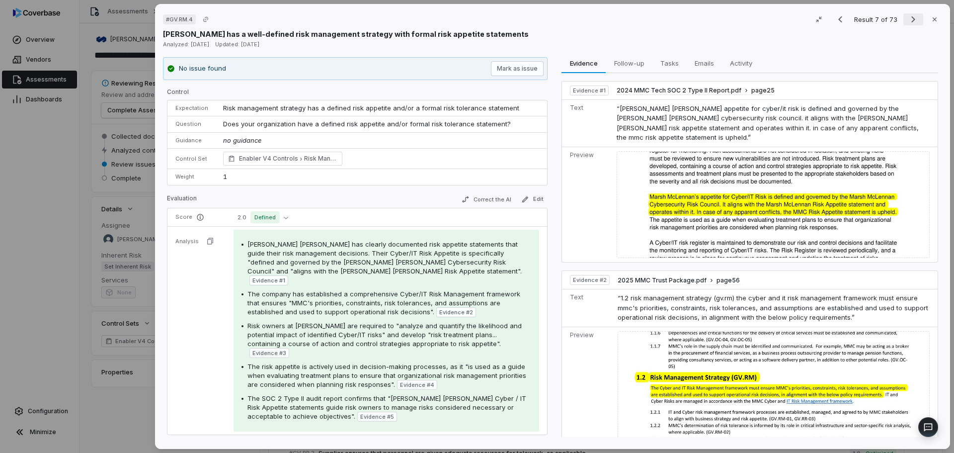
click at [912, 14] on icon "Next result" at bounding box center [913, 19] width 12 height 12
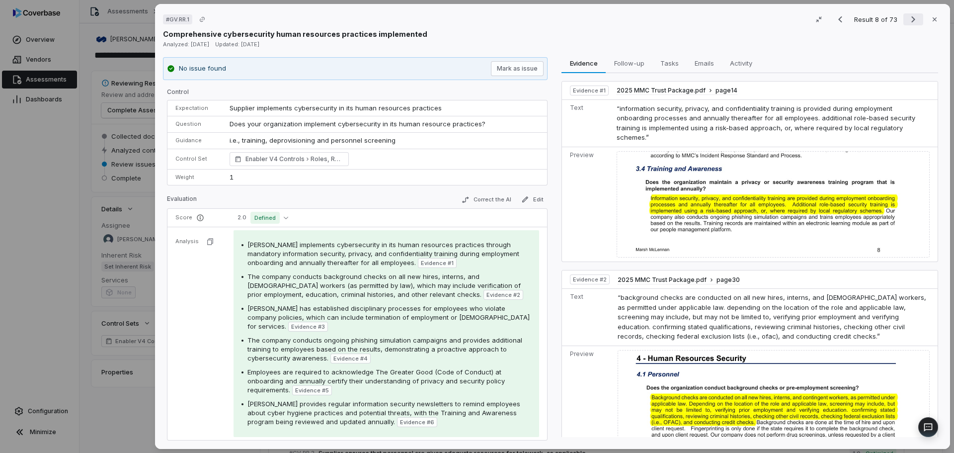
click at [912, 14] on icon "Next result" at bounding box center [913, 19] width 12 height 12
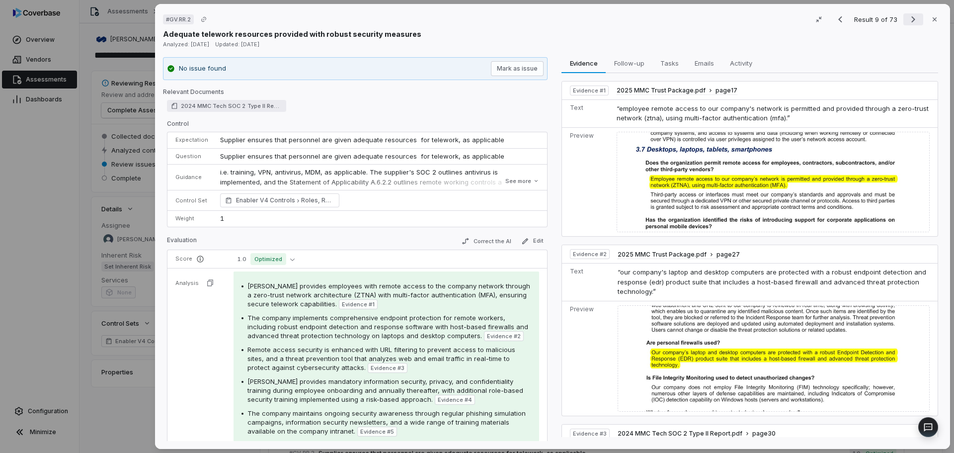
click at [912, 14] on icon "Next result" at bounding box center [913, 19] width 12 height 12
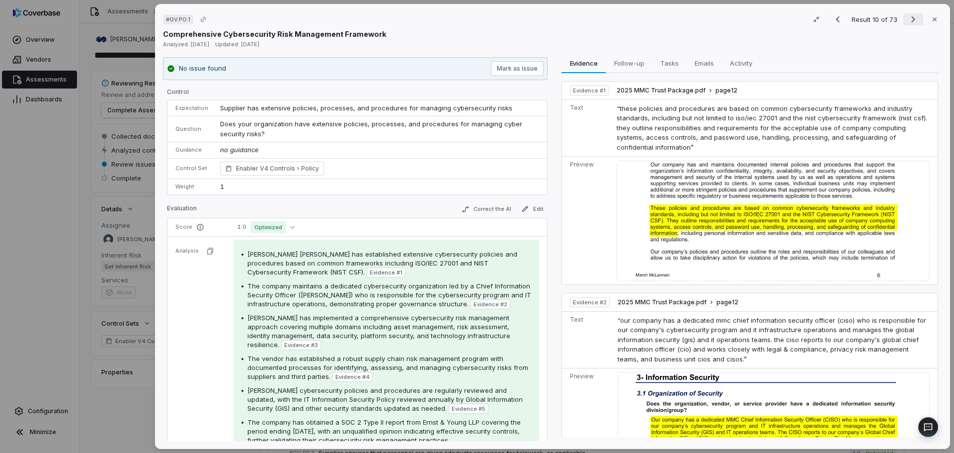
click at [911, 18] on icon "Next result" at bounding box center [913, 19] width 12 height 12
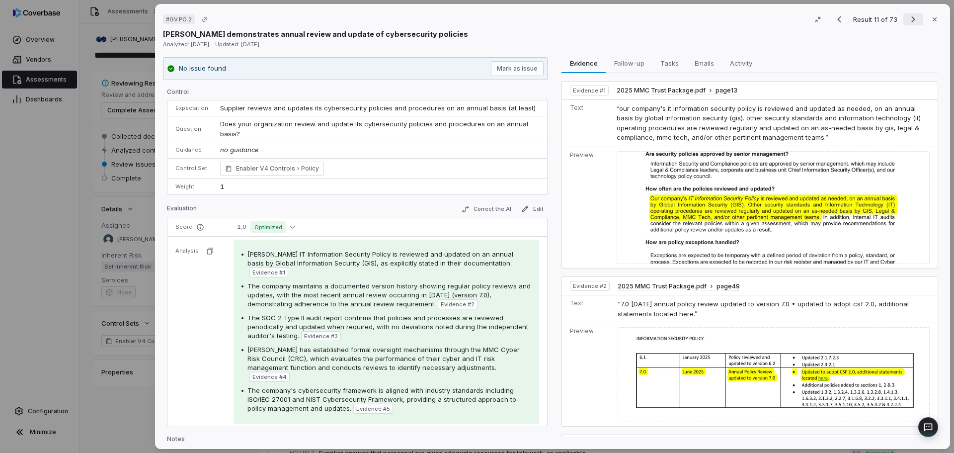
click at [911, 18] on icon "Next result" at bounding box center [913, 19] width 12 height 12
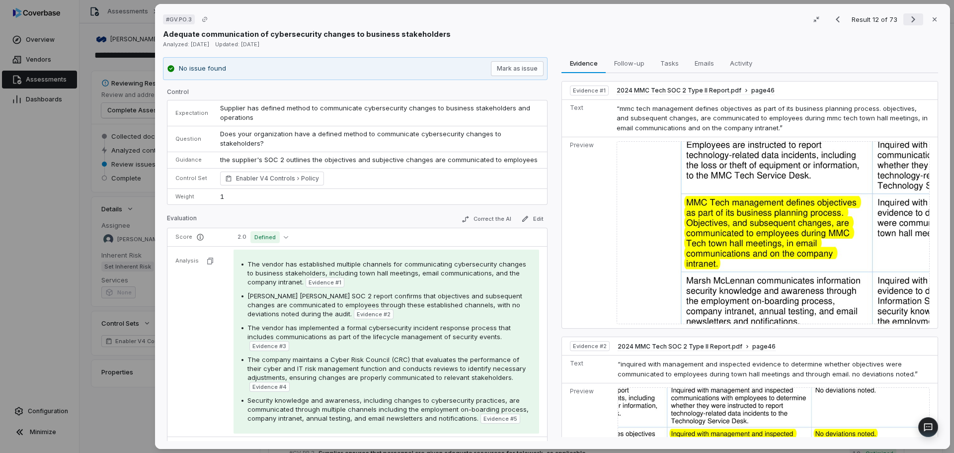
click at [911, 18] on icon "Next result" at bounding box center [913, 19] width 12 height 12
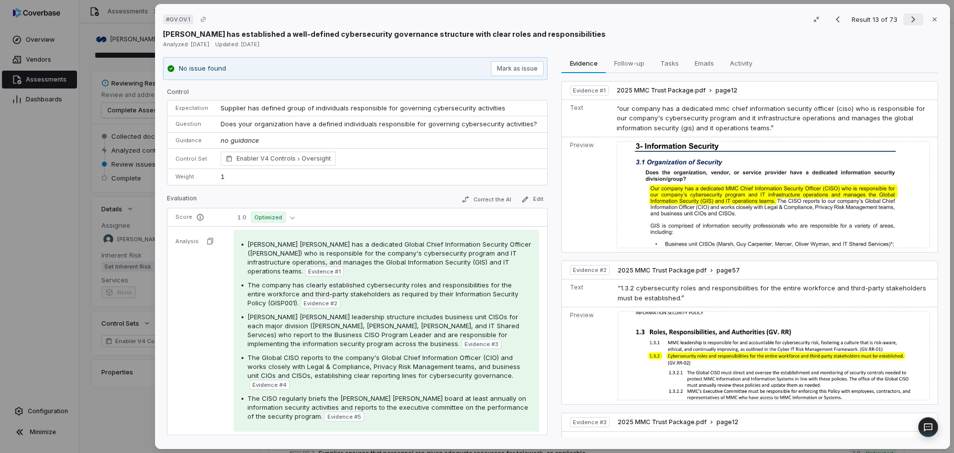
click at [911, 18] on icon "Next result" at bounding box center [913, 19] width 12 height 12
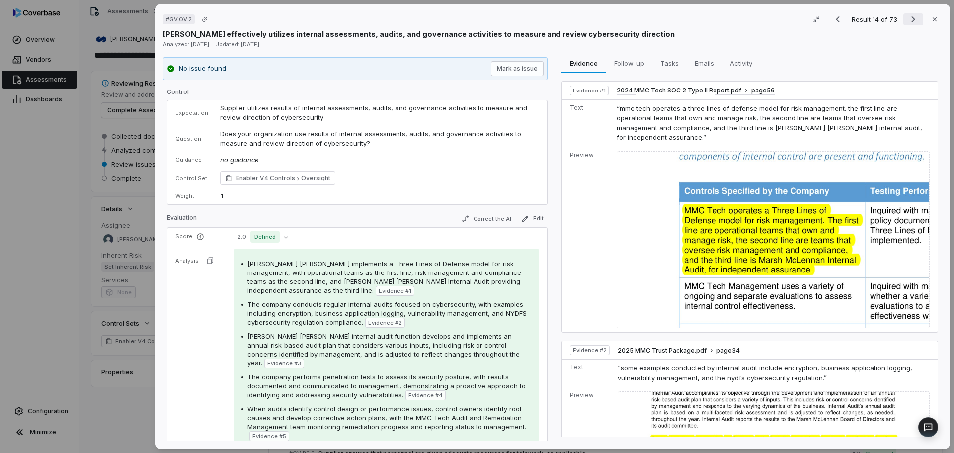
click at [911, 18] on icon "Next result" at bounding box center [913, 19] width 12 height 12
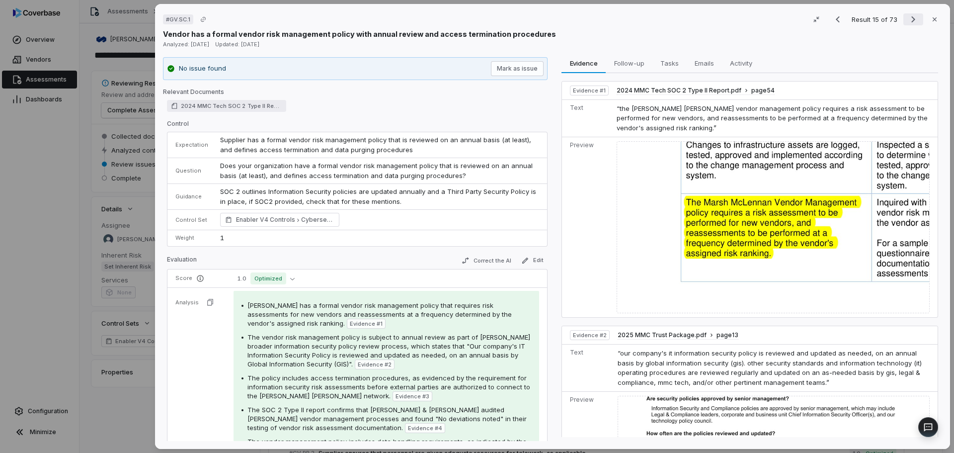
click at [911, 18] on icon "Next result" at bounding box center [913, 19] width 12 height 12
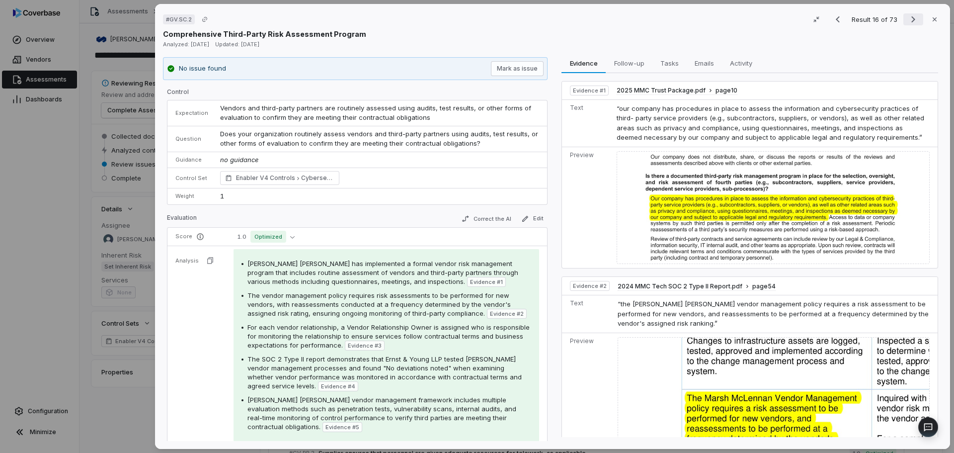
click at [911, 18] on icon "Next result" at bounding box center [913, 19] width 12 height 12
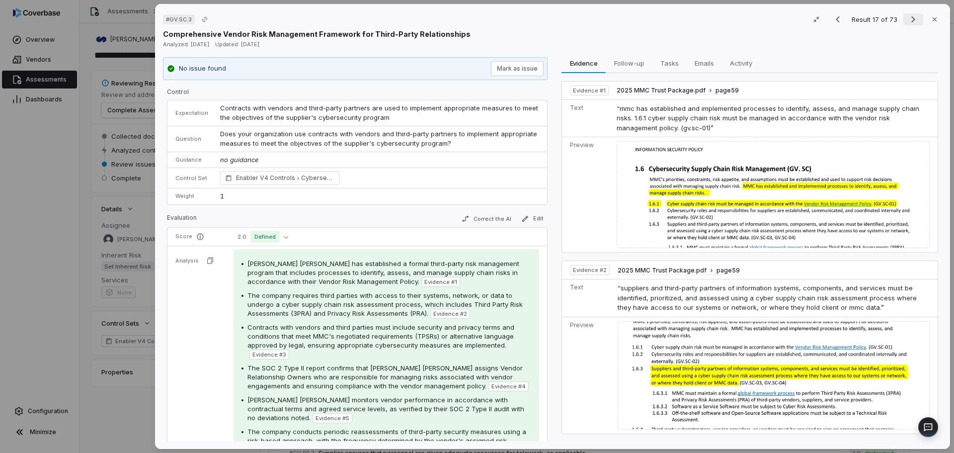
click at [911, 18] on icon "Next result" at bounding box center [913, 19] width 12 height 12
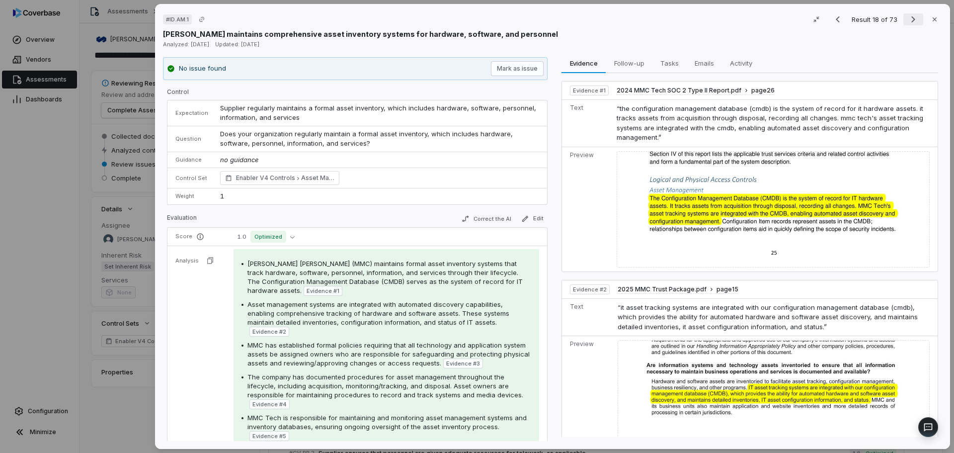
click at [911, 18] on icon "Next result" at bounding box center [913, 19] width 12 height 12
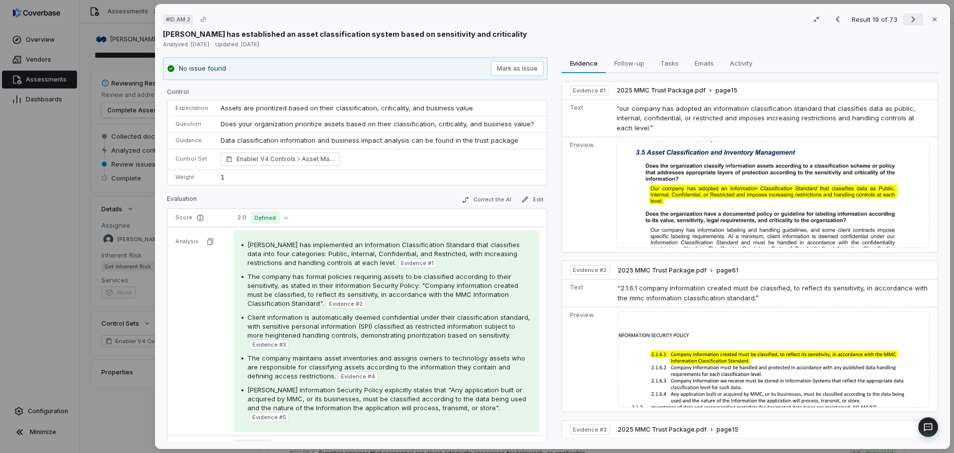
click at [911, 18] on icon "Next result" at bounding box center [913, 19] width 12 height 12
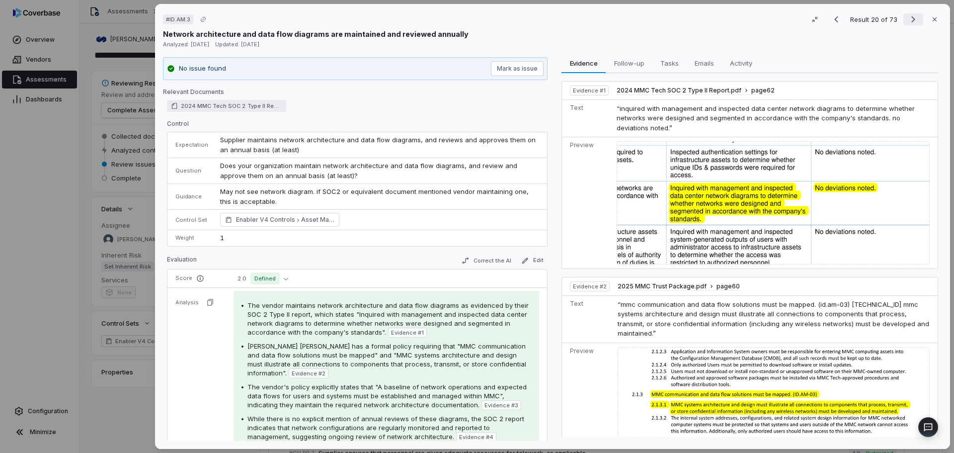
click at [911, 18] on icon "Next result" at bounding box center [913, 19] width 12 height 12
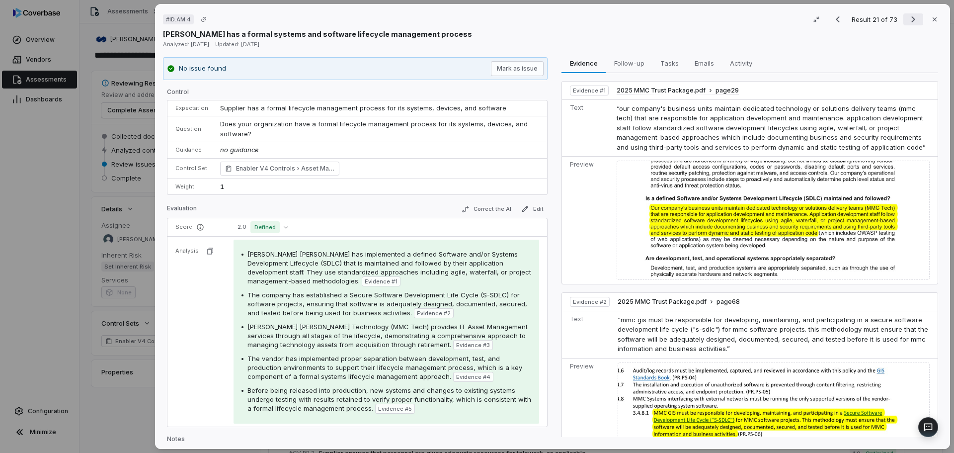
click at [911, 18] on icon "Next result" at bounding box center [913, 19] width 12 height 12
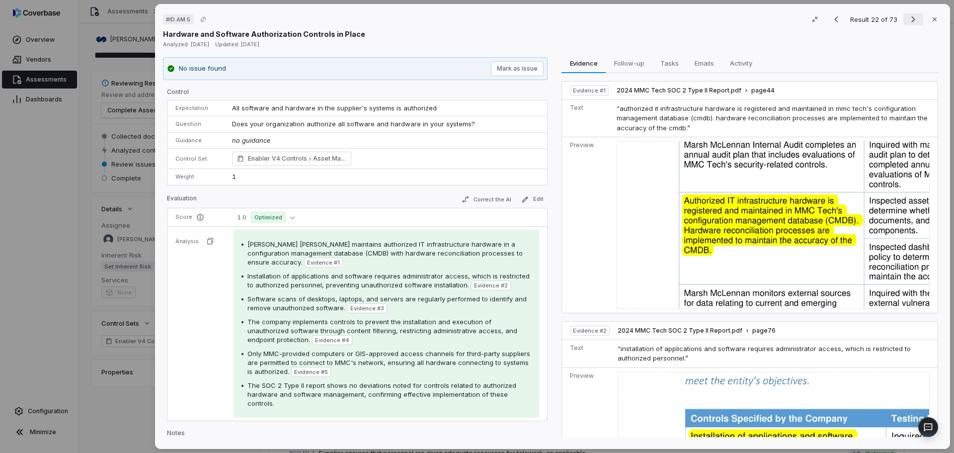
click at [911, 18] on icon "Next result" at bounding box center [913, 19] width 12 height 12
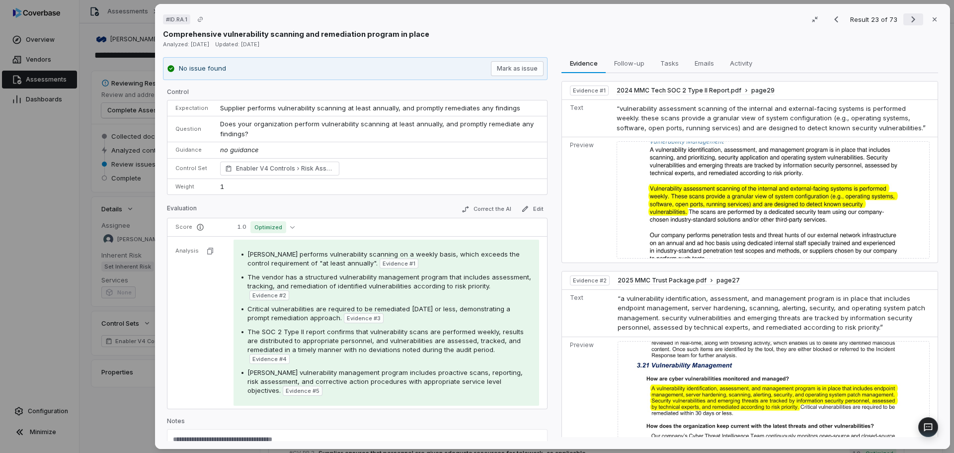
click at [911, 18] on icon "Next result" at bounding box center [913, 19] width 12 height 12
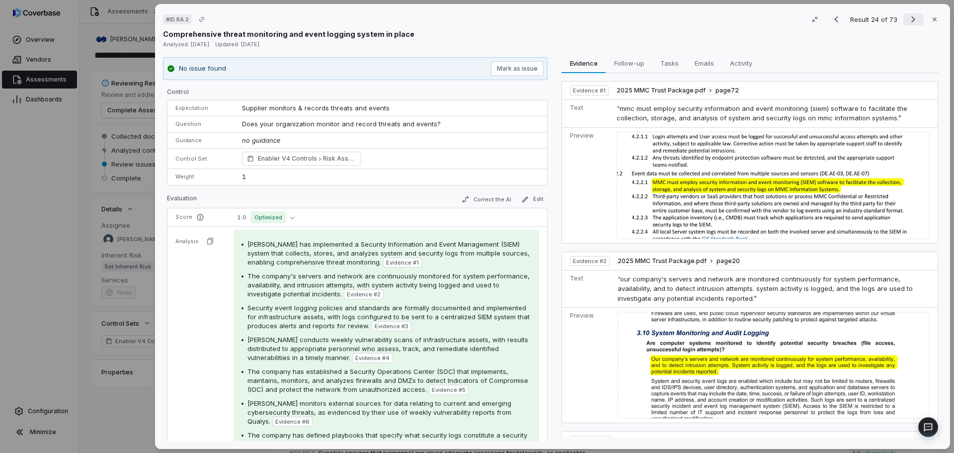
click at [911, 18] on icon "Next result" at bounding box center [913, 19] width 12 height 12
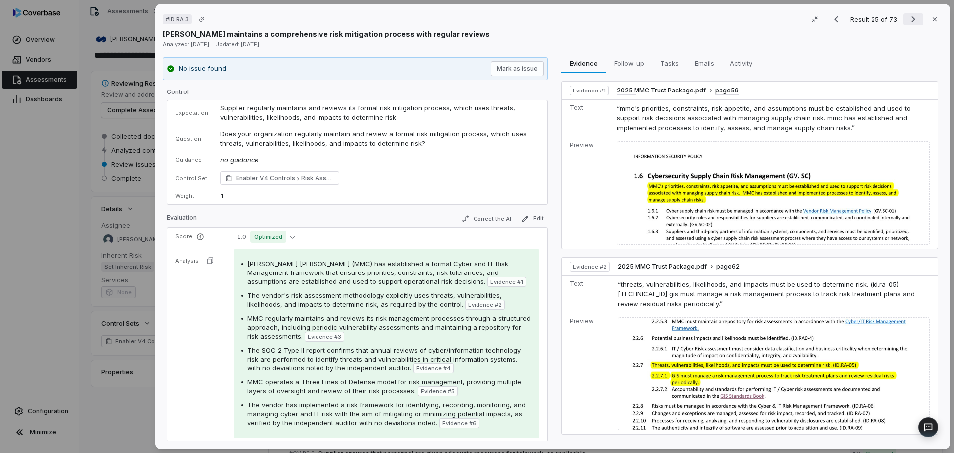
click at [911, 18] on icon "Next result" at bounding box center [913, 19] width 12 height 12
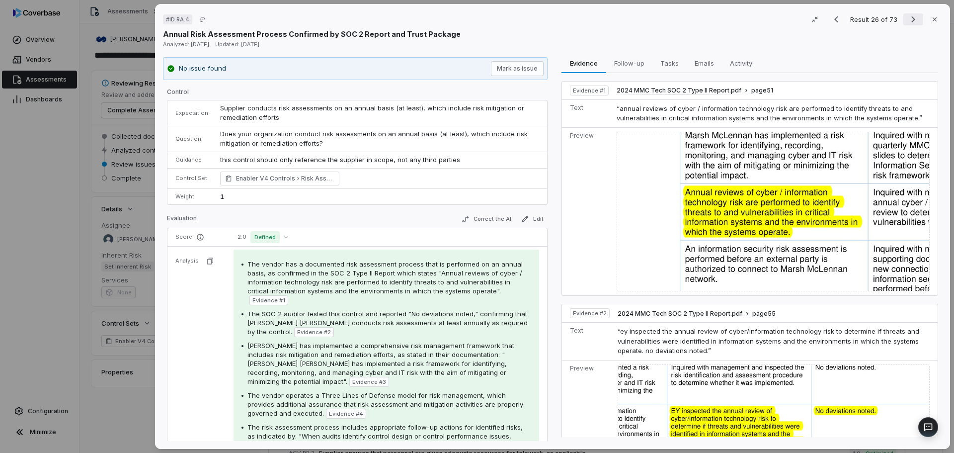
click at [911, 18] on icon "Next result" at bounding box center [913, 19] width 12 height 12
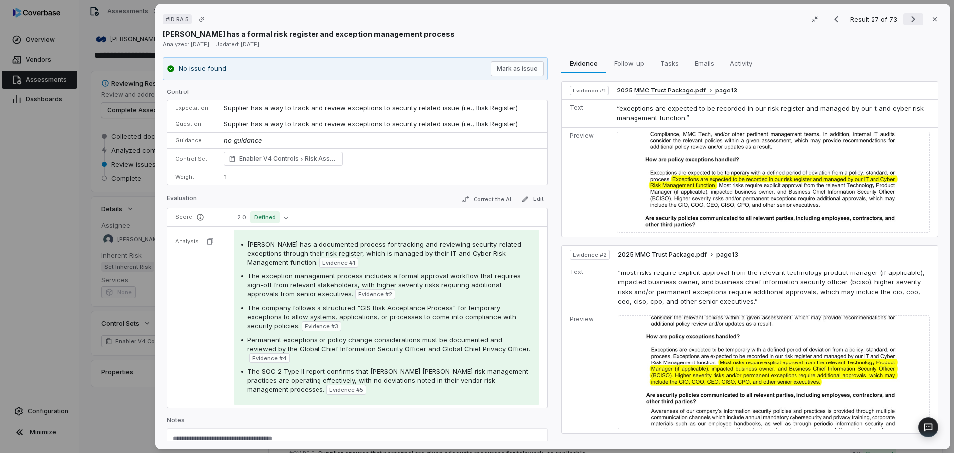
click at [911, 18] on icon "Next result" at bounding box center [913, 19] width 12 height 12
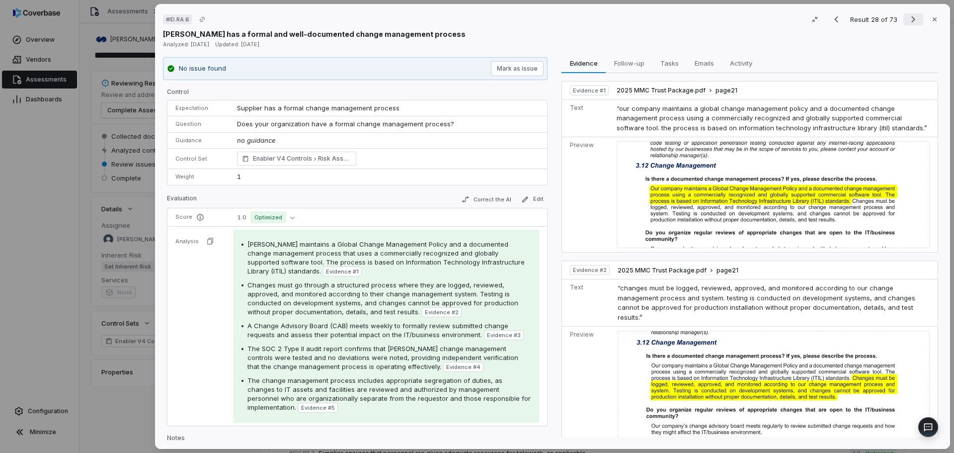
click at [911, 18] on icon "Next result" at bounding box center [913, 19] width 12 height 12
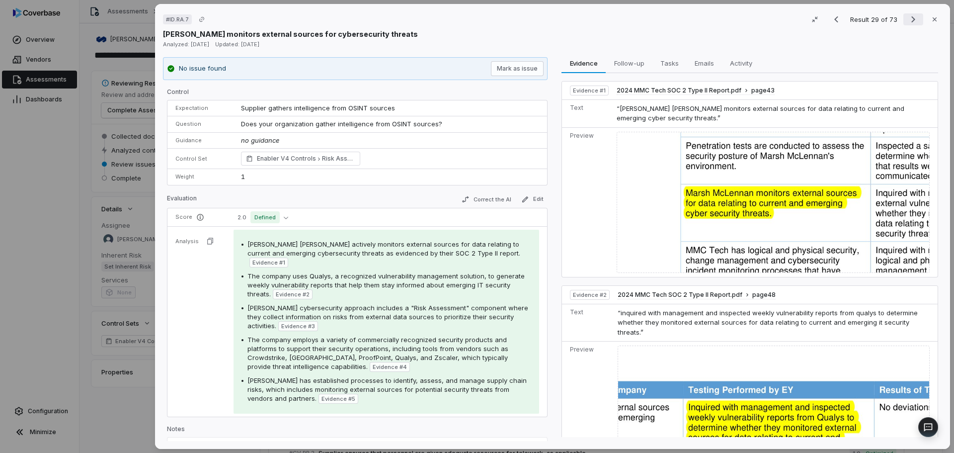
click at [911, 18] on icon "Next result" at bounding box center [913, 19] width 12 height 12
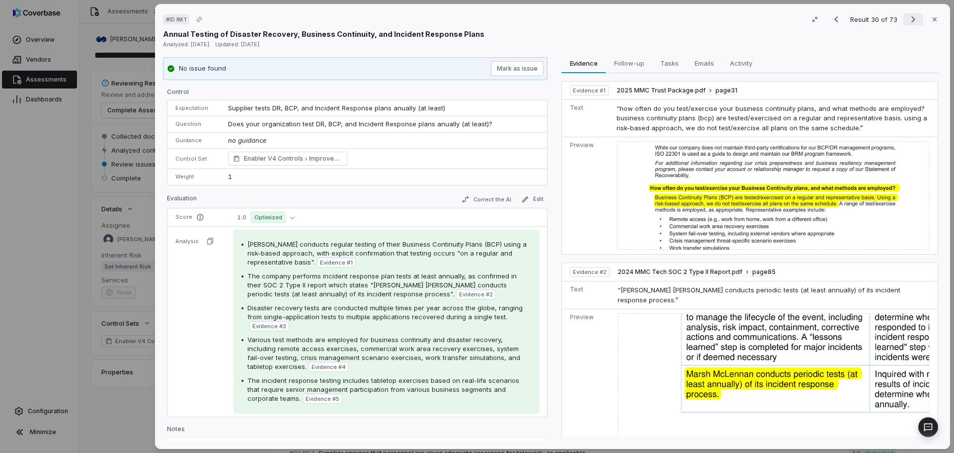
click at [911, 18] on icon "Next result" at bounding box center [913, 19] width 12 height 12
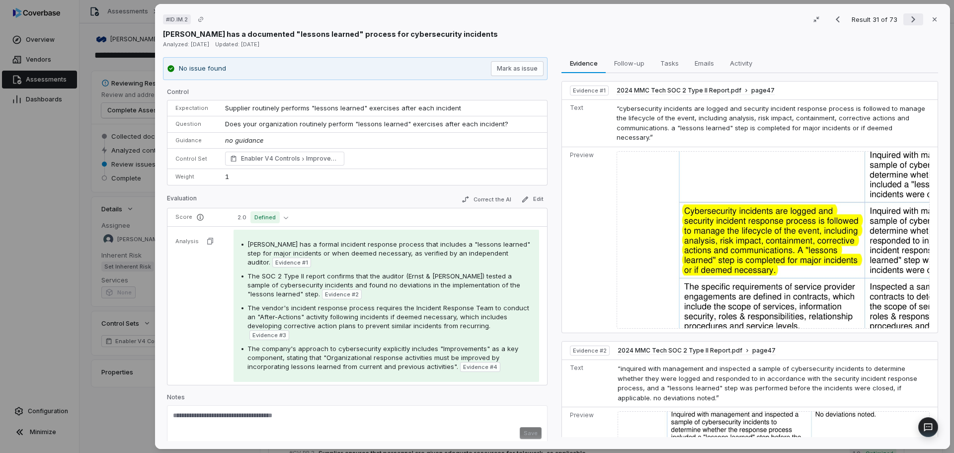
click at [911, 18] on icon "Next result" at bounding box center [913, 19] width 12 height 12
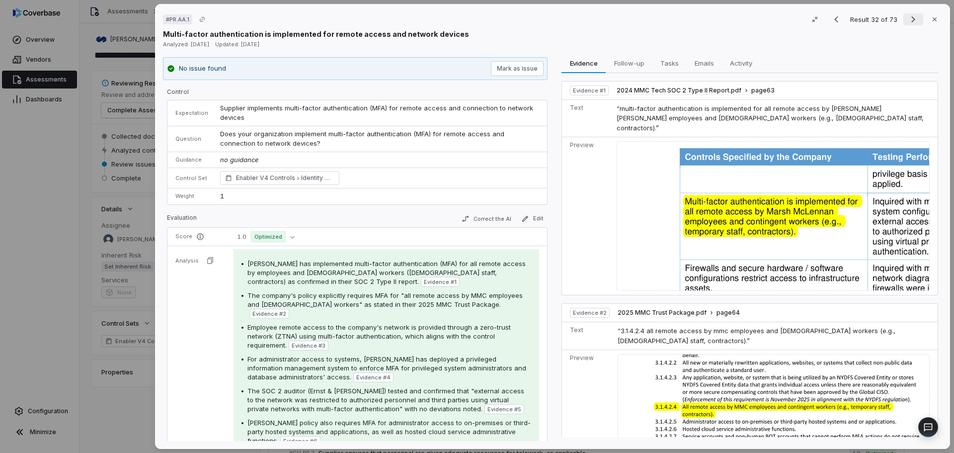
click at [911, 18] on icon "Next result" at bounding box center [913, 19] width 12 height 12
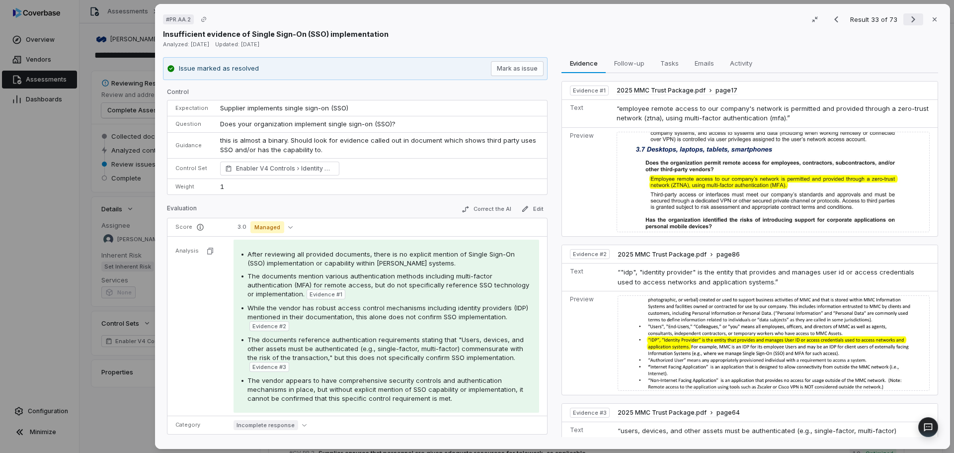
click at [911, 18] on icon "Next result" at bounding box center [913, 19] width 12 height 12
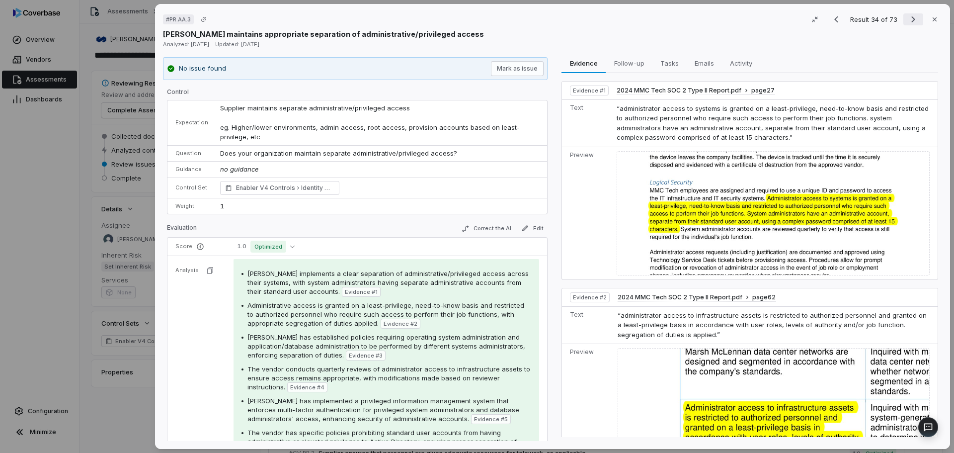
click at [911, 18] on icon "Next result" at bounding box center [913, 19] width 12 height 12
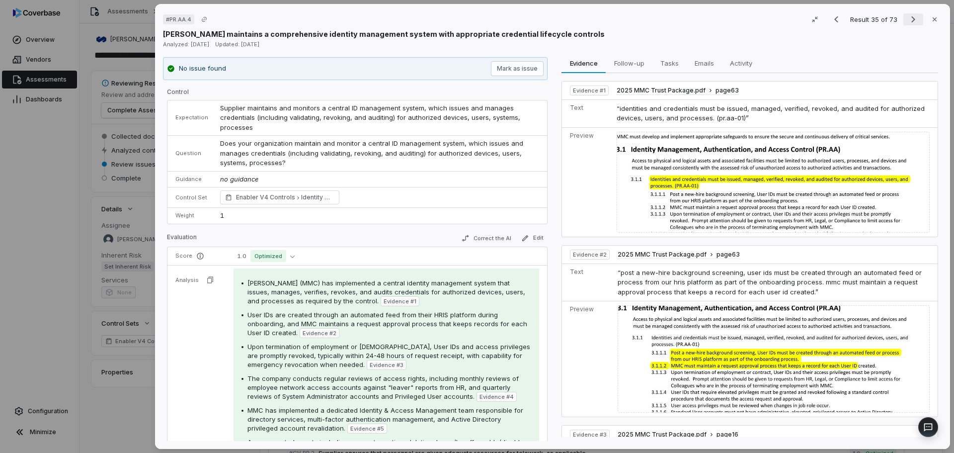
click at [911, 18] on icon "Next result" at bounding box center [913, 19] width 12 height 12
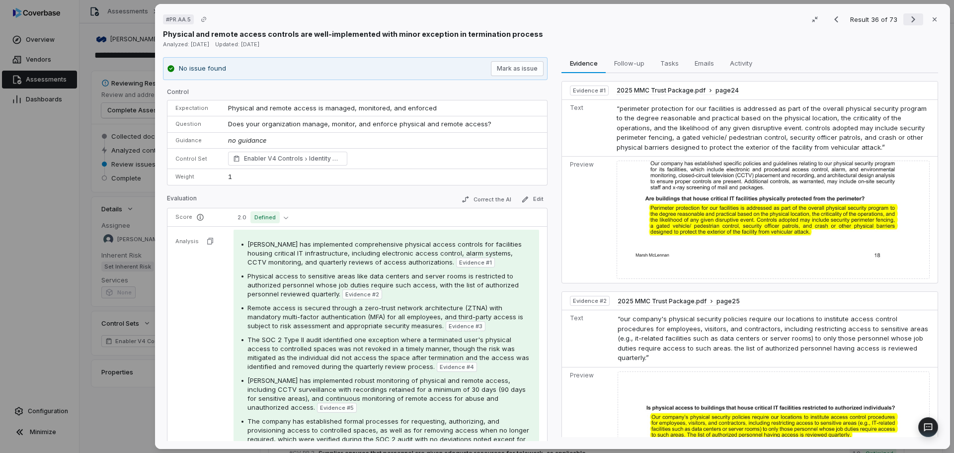
click at [911, 18] on icon "Next result" at bounding box center [913, 19] width 12 height 12
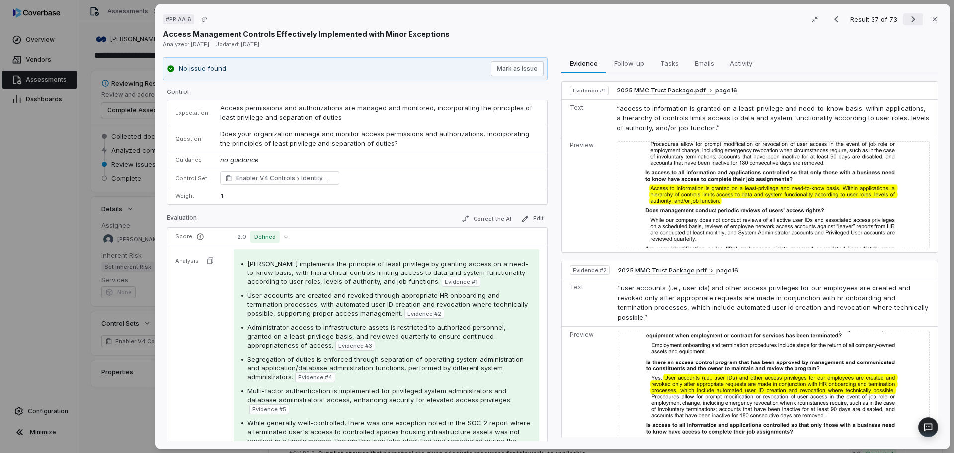
click at [911, 18] on icon "Next result" at bounding box center [913, 19] width 12 height 12
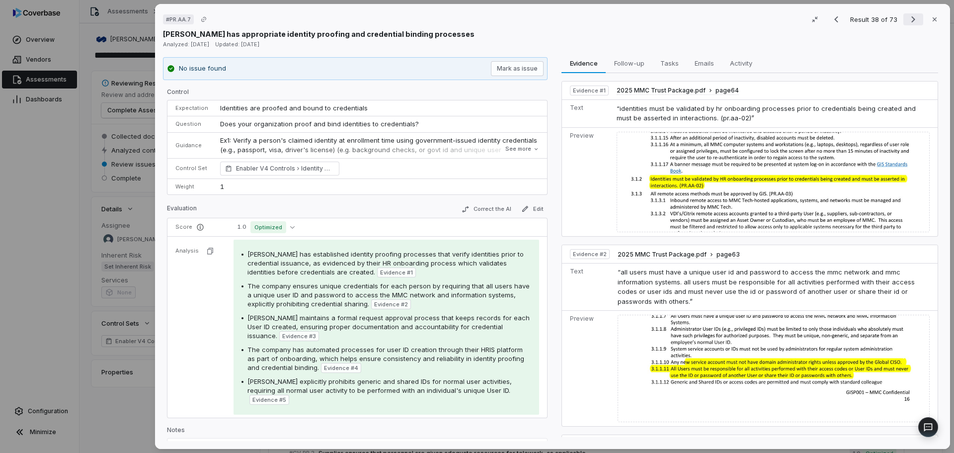
click at [910, 18] on icon "Next result" at bounding box center [913, 19] width 12 height 12
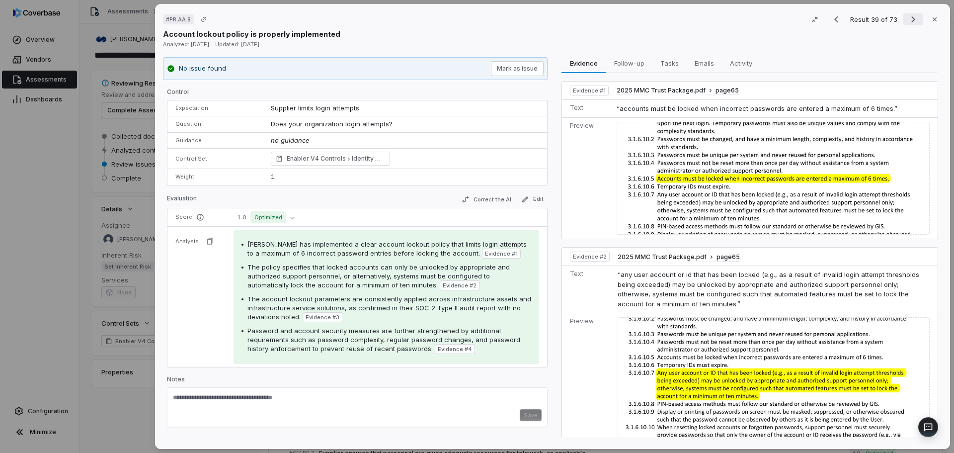
click at [910, 18] on icon "Next result" at bounding box center [913, 19] width 12 height 12
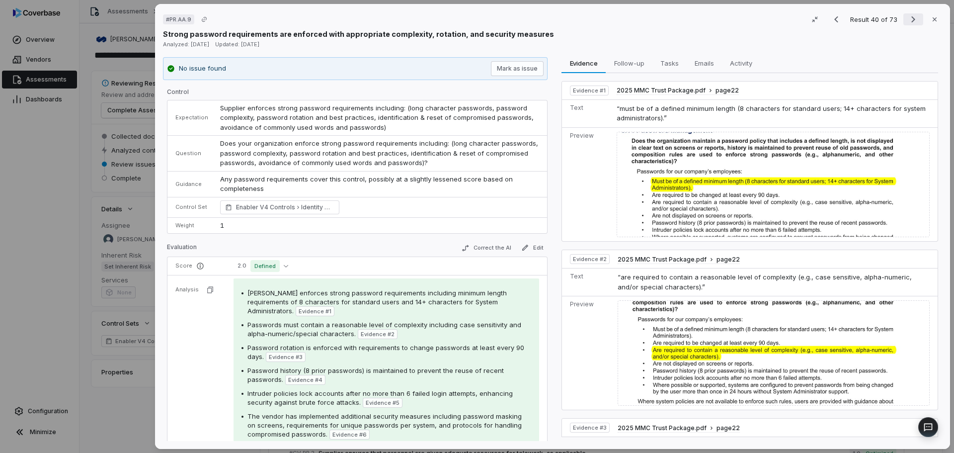
click at [910, 18] on icon "Next result" at bounding box center [913, 19] width 12 height 12
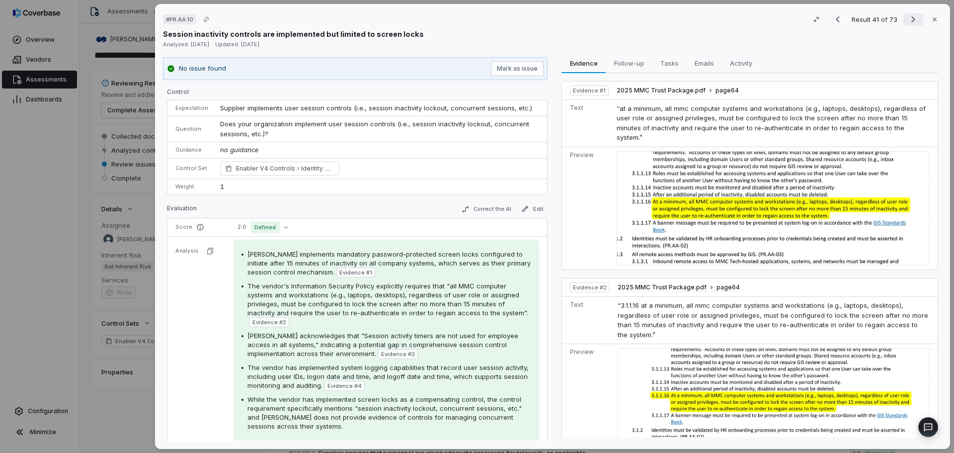
click at [910, 18] on icon "Next result" at bounding box center [913, 19] width 12 height 12
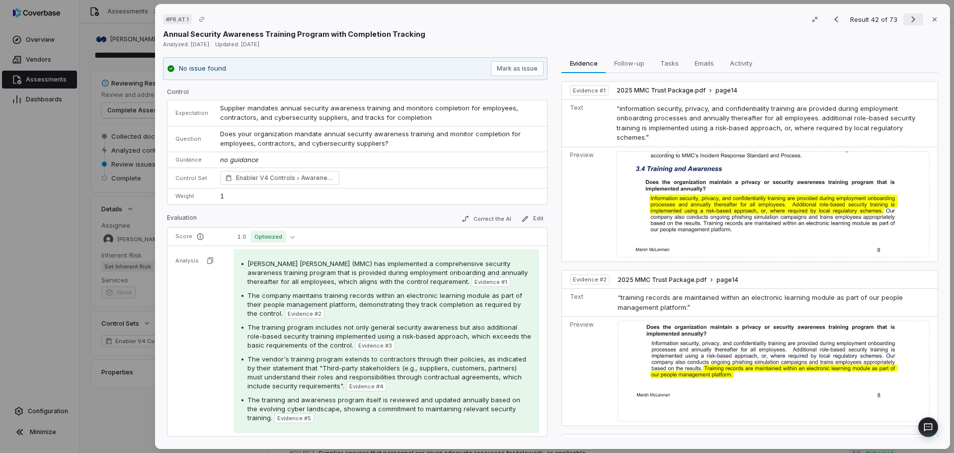
click at [910, 18] on icon "Next result" at bounding box center [913, 19] width 12 height 12
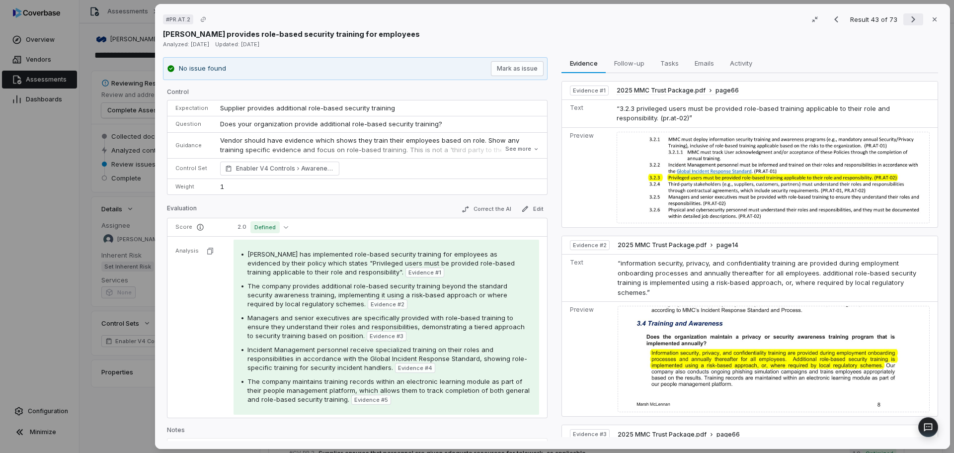
click at [910, 18] on icon "Next result" at bounding box center [913, 19] width 12 height 12
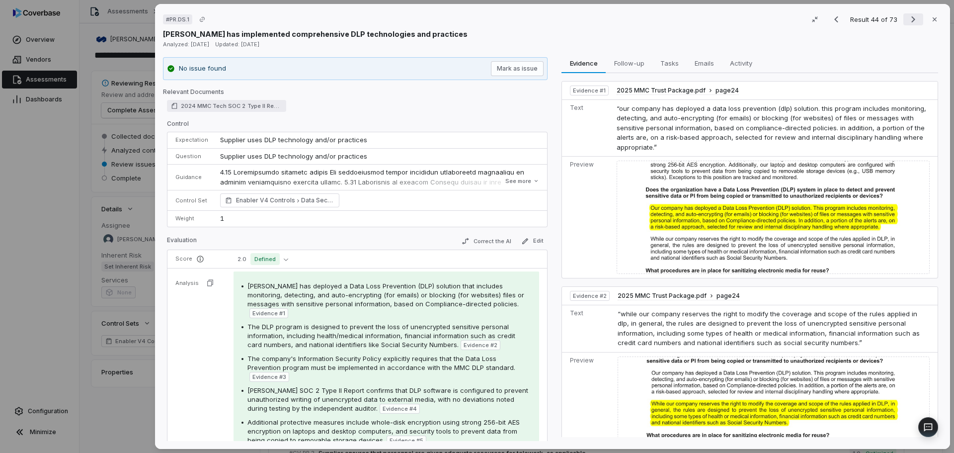
click at [910, 18] on icon "Next result" at bounding box center [913, 19] width 12 height 12
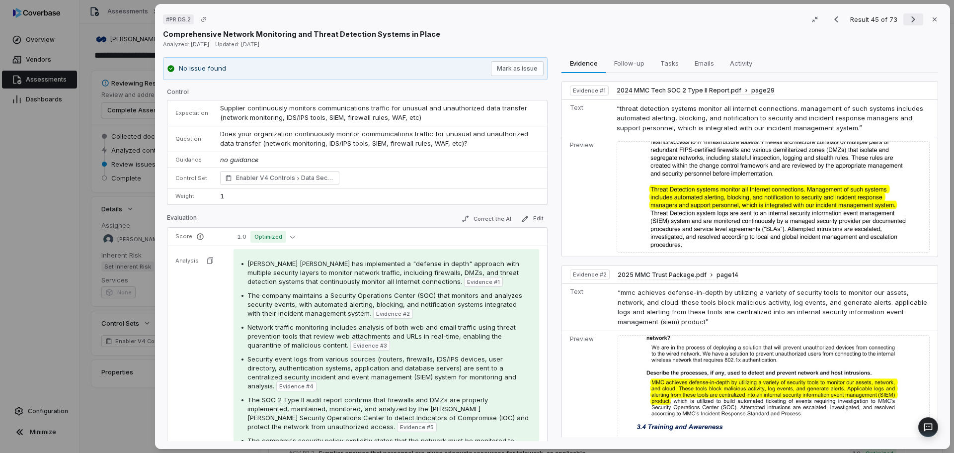
click at [910, 18] on icon "Next result" at bounding box center [913, 19] width 12 height 12
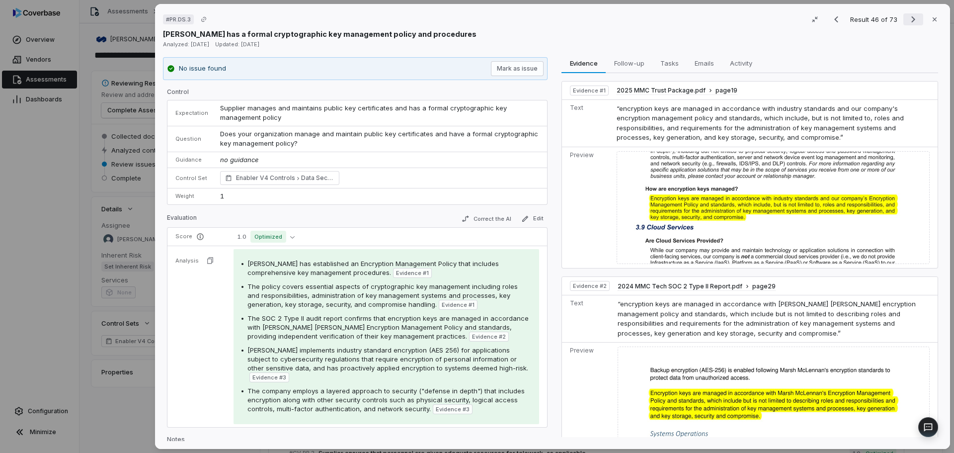
click at [910, 18] on icon "Next result" at bounding box center [913, 19] width 12 height 12
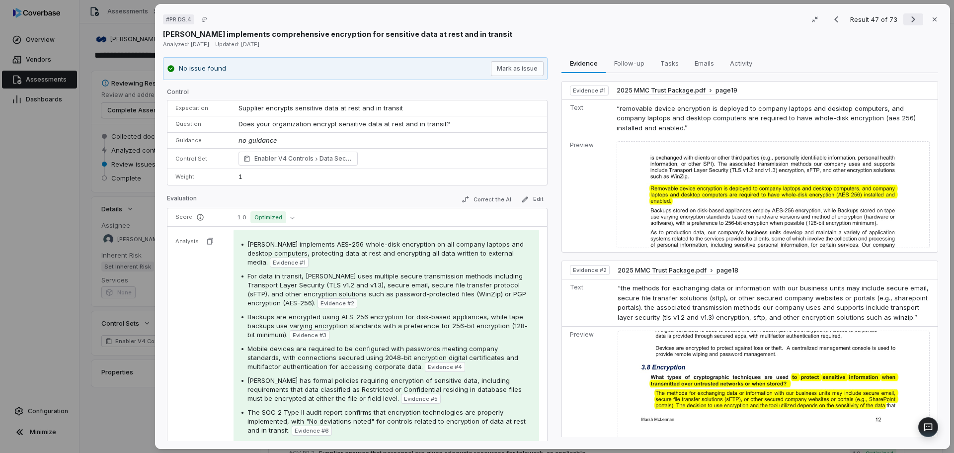
click at [910, 18] on icon "Next result" at bounding box center [913, 19] width 12 height 12
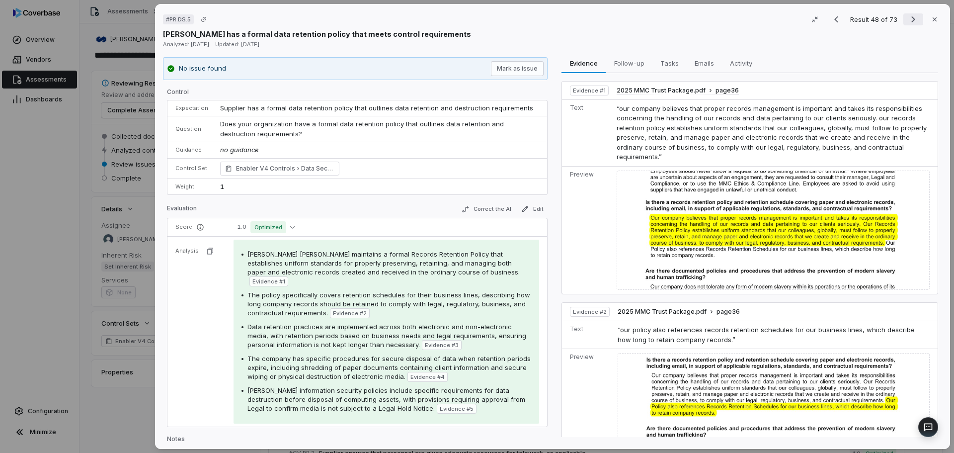
click at [910, 18] on icon "Next result" at bounding box center [913, 19] width 12 height 12
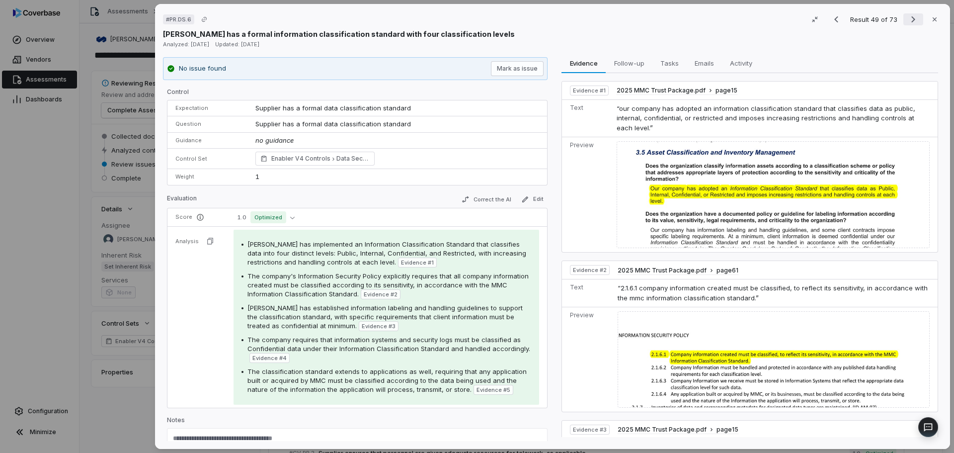
click at [910, 18] on icon "Next result" at bounding box center [913, 19] width 12 height 12
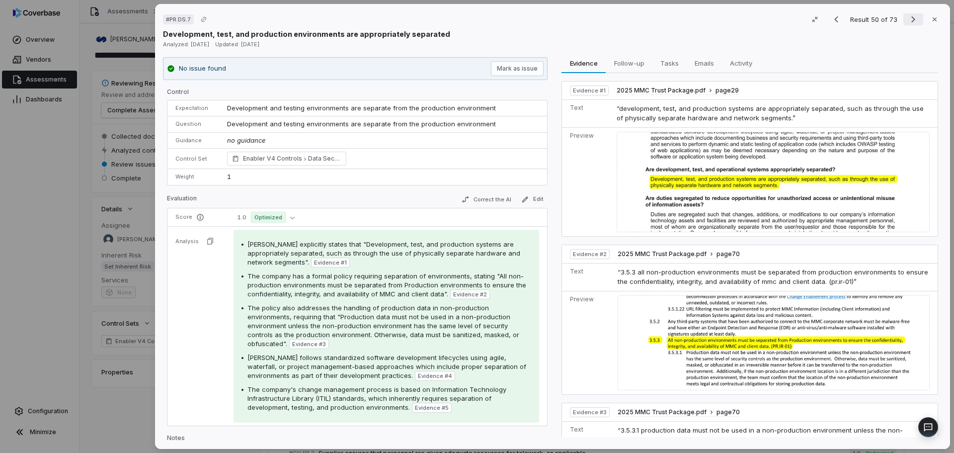
click at [910, 18] on icon "Next result" at bounding box center [913, 19] width 12 height 12
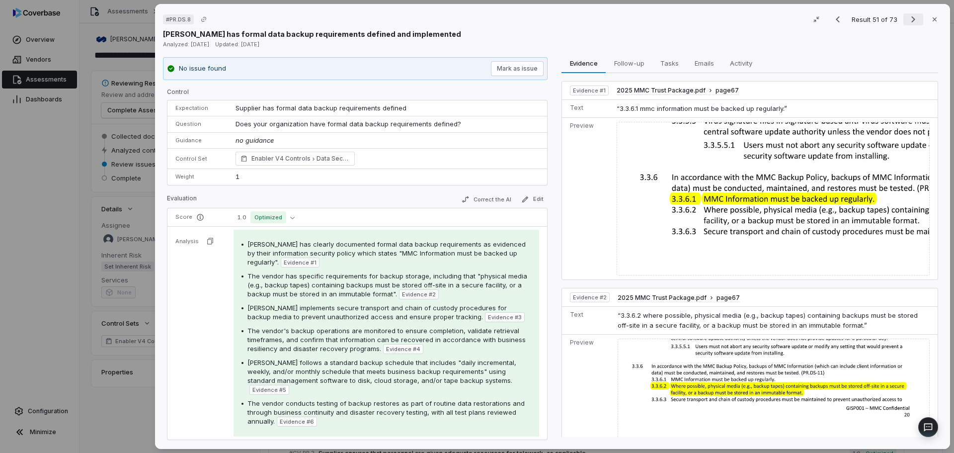
click at [910, 18] on icon "Next result" at bounding box center [913, 19] width 12 height 12
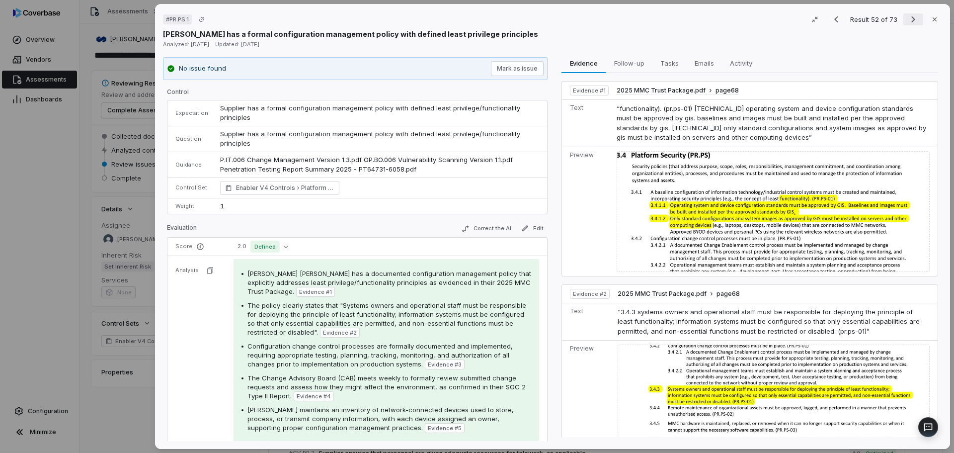
click at [910, 18] on icon "Next result" at bounding box center [913, 19] width 12 height 12
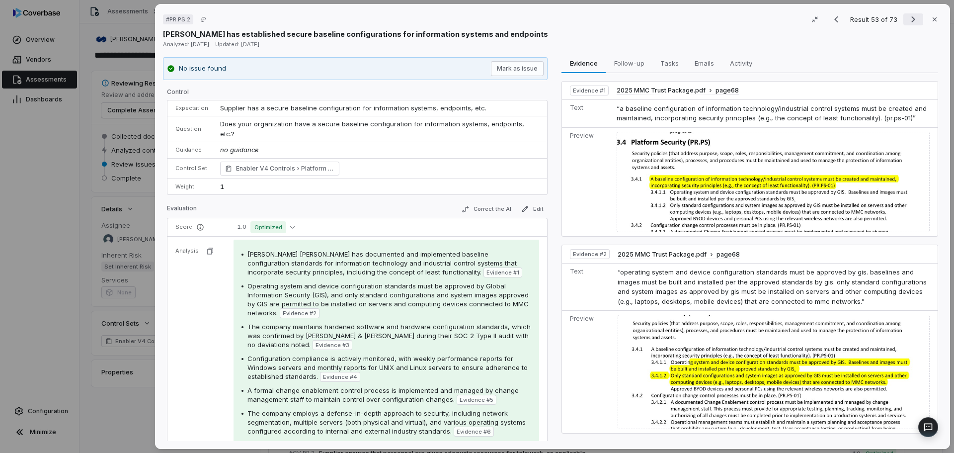
click at [910, 18] on icon "Next result" at bounding box center [913, 19] width 12 height 12
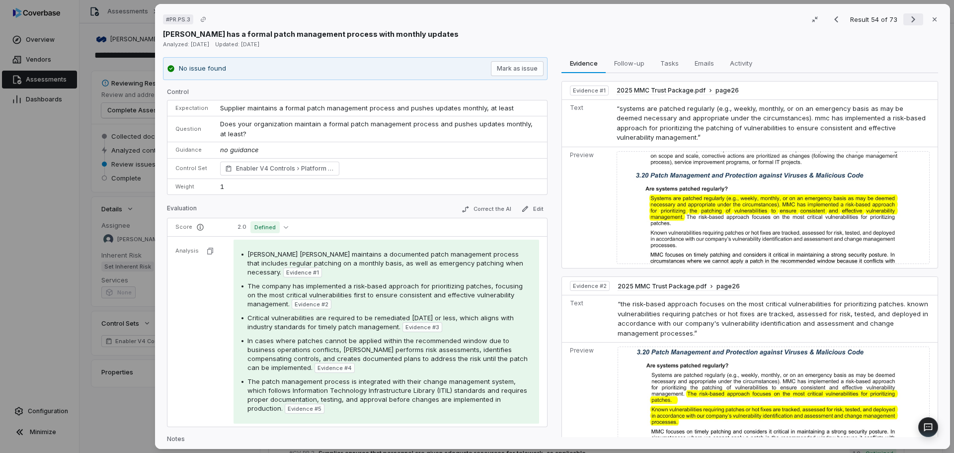
click at [910, 18] on icon "Next result" at bounding box center [913, 19] width 12 height 12
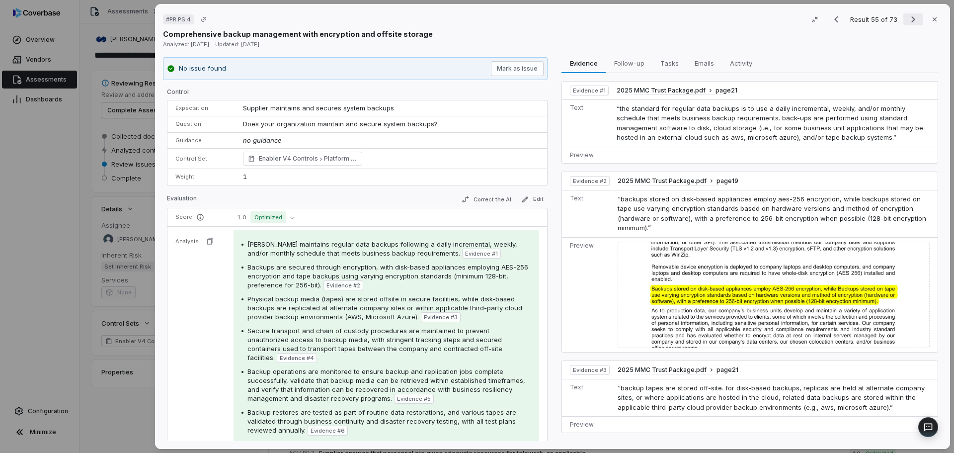
click at [910, 18] on icon "Next result" at bounding box center [913, 19] width 12 height 12
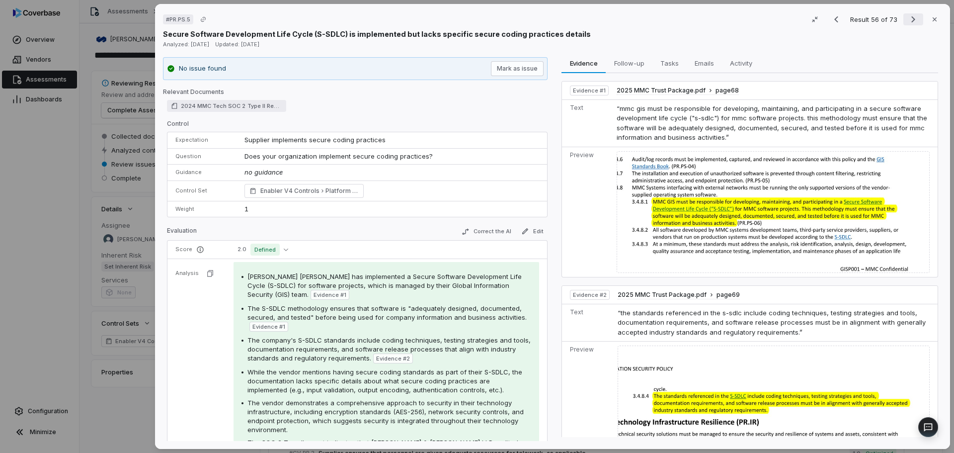
click at [910, 18] on icon "Next result" at bounding box center [913, 19] width 12 height 12
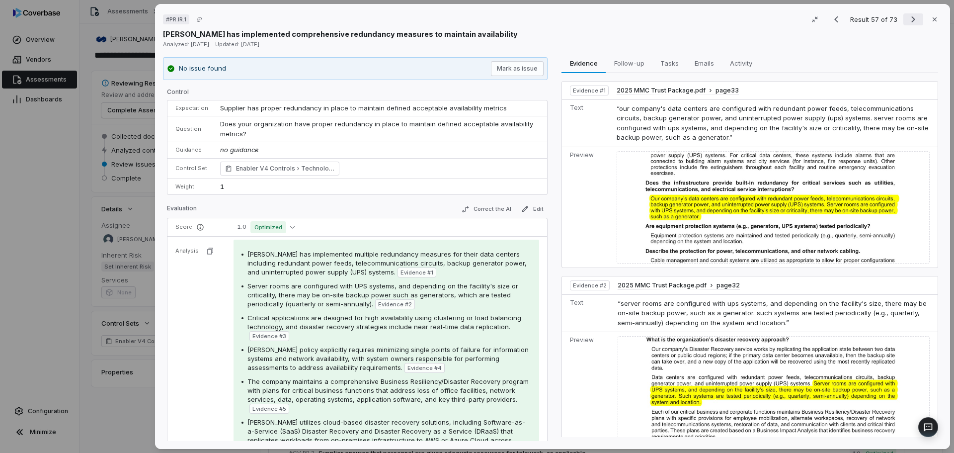
click at [910, 18] on icon "Next result" at bounding box center [913, 19] width 12 height 12
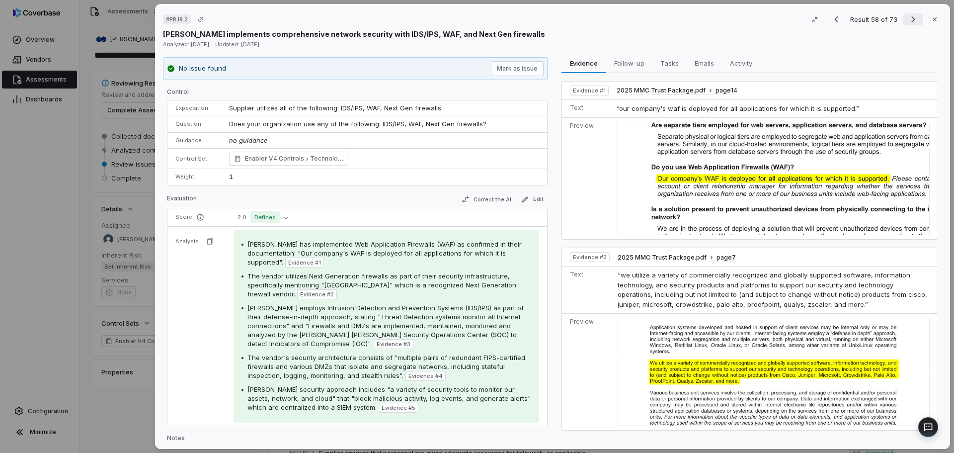
click at [910, 18] on icon "Next result" at bounding box center [913, 19] width 12 height 12
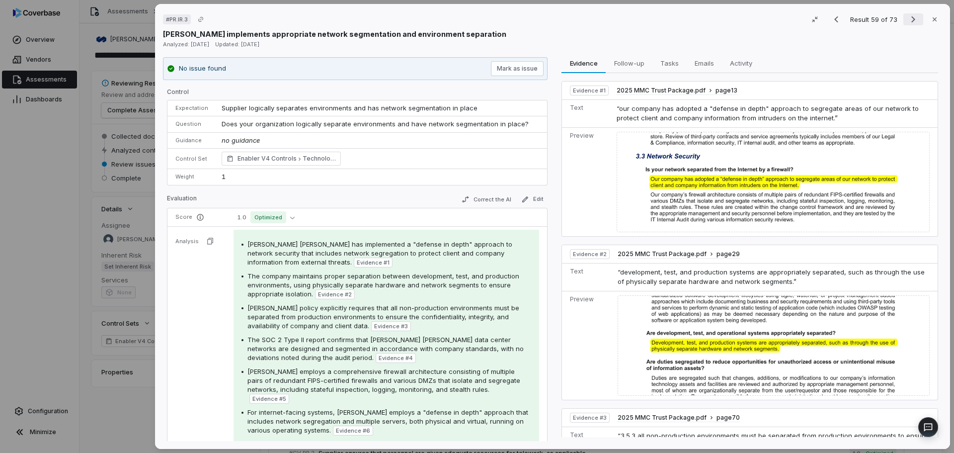
click at [910, 18] on icon "Next result" at bounding box center [913, 19] width 12 height 12
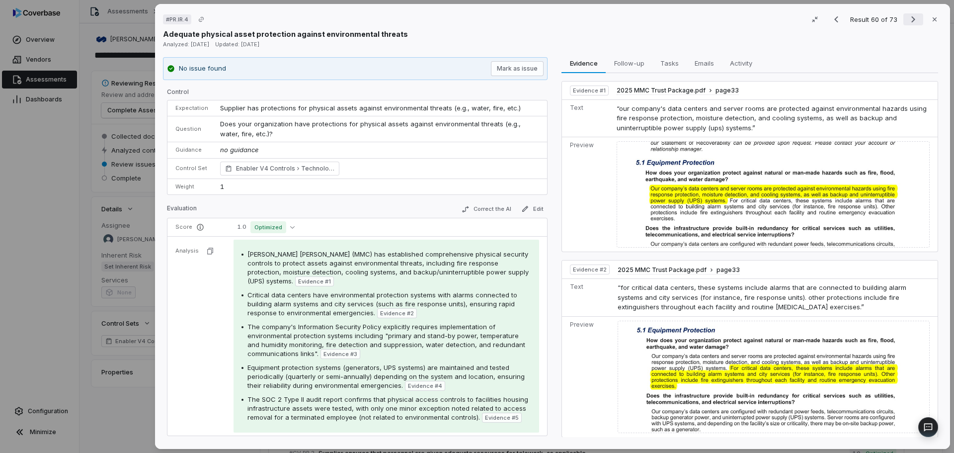
click at [910, 18] on icon "Next result" at bounding box center [913, 19] width 12 height 12
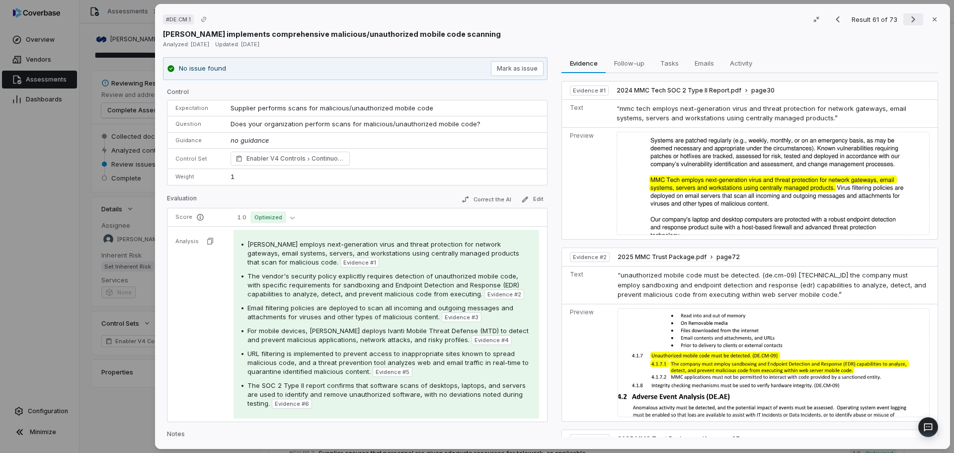
click at [910, 18] on icon "Next result" at bounding box center [913, 19] width 12 height 12
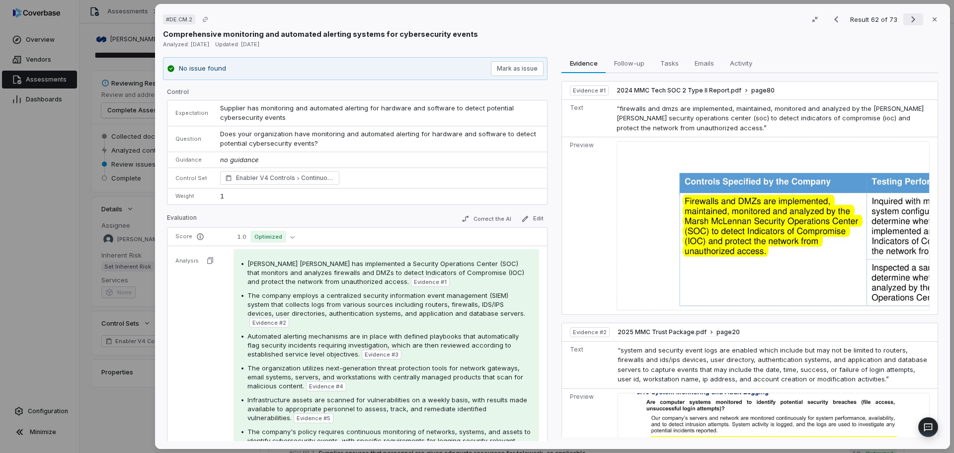
click at [910, 18] on icon "Next result" at bounding box center [913, 19] width 12 height 12
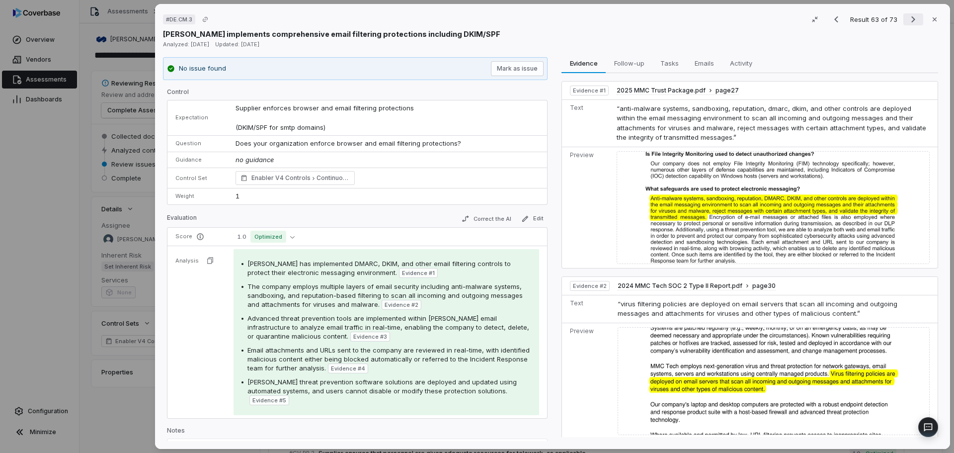
click at [910, 18] on icon "Next result" at bounding box center [913, 19] width 12 height 12
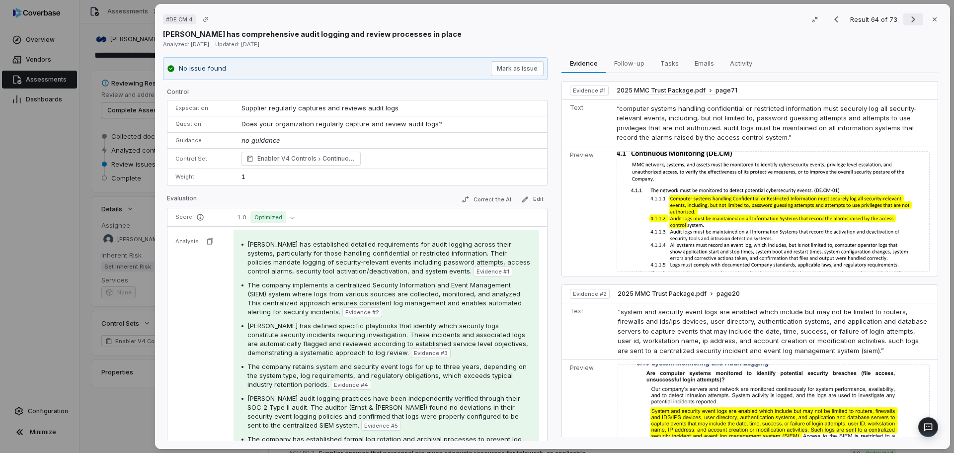
click at [910, 18] on icon "Next result" at bounding box center [913, 19] width 12 height 12
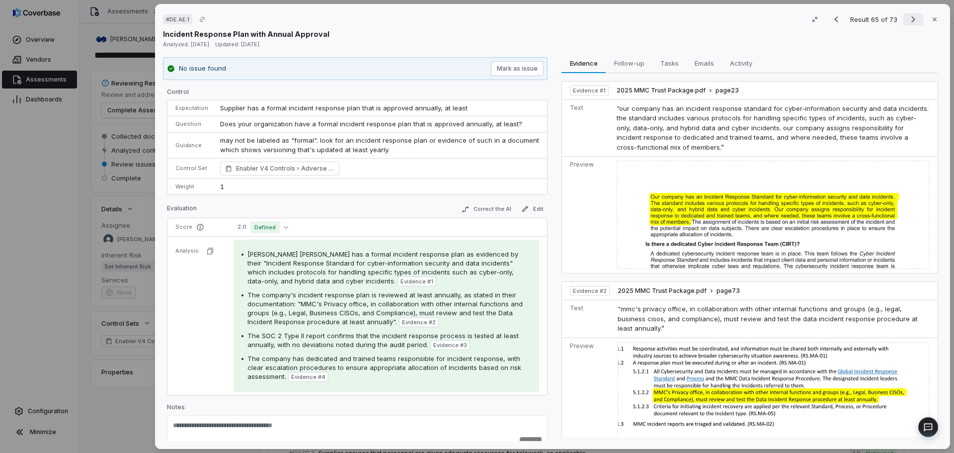
click at [910, 18] on icon "Next result" at bounding box center [913, 19] width 12 height 12
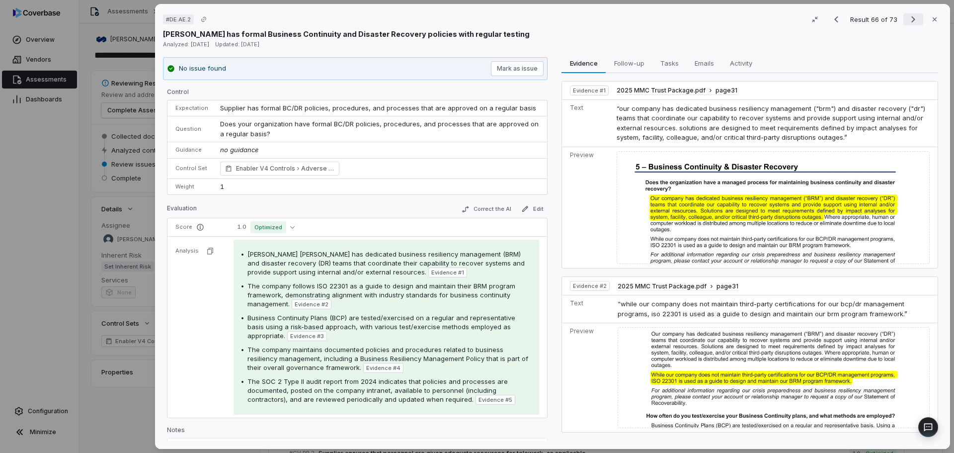
click at [910, 18] on icon "Next result" at bounding box center [913, 19] width 12 height 12
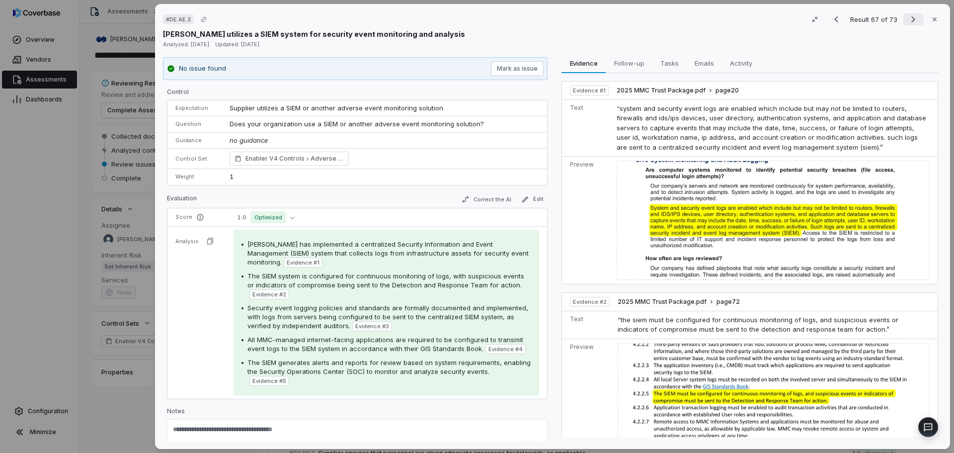
click at [910, 18] on icon "Next result" at bounding box center [913, 19] width 12 height 12
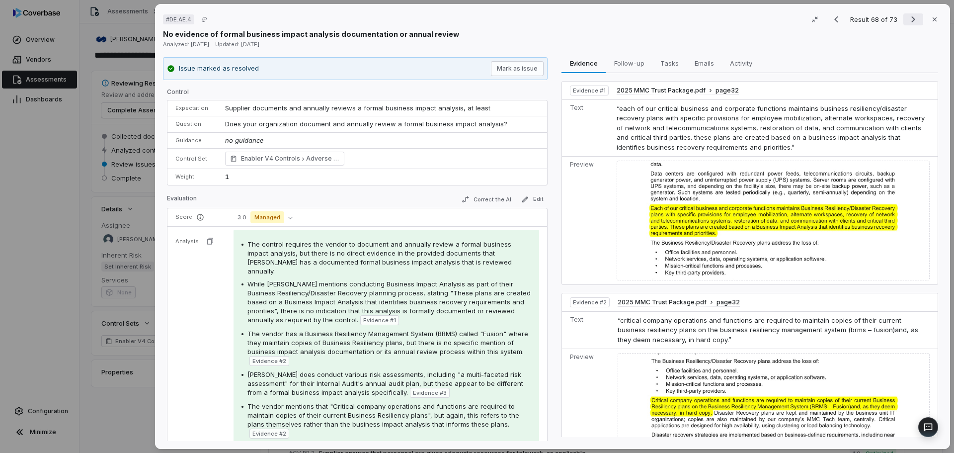
click at [910, 18] on icon "Next result" at bounding box center [913, 19] width 12 height 12
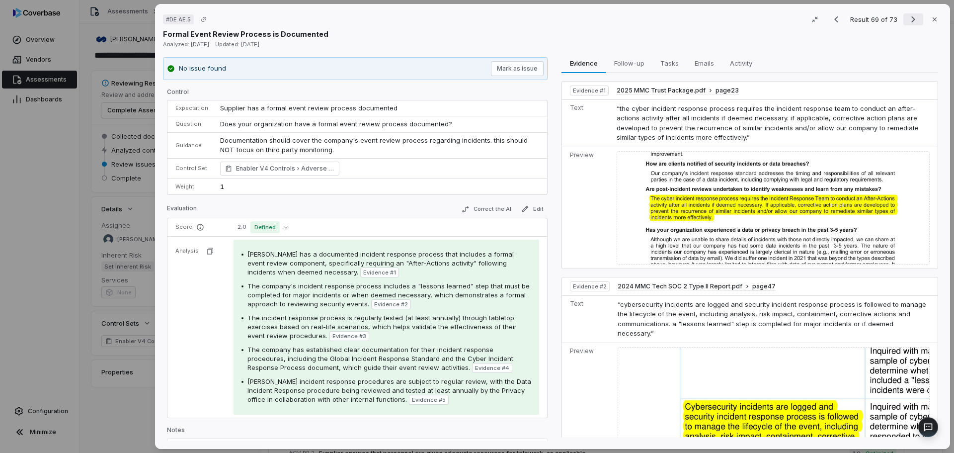
click at [910, 18] on icon "Next result" at bounding box center [913, 19] width 12 height 12
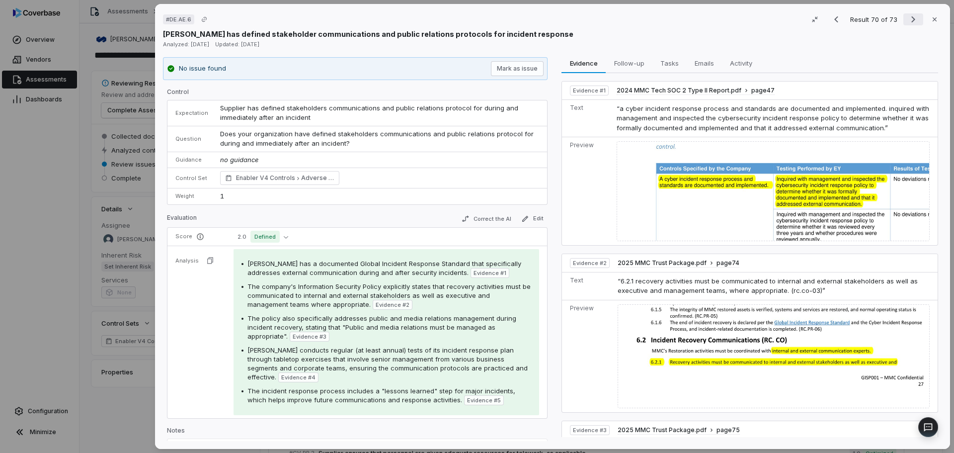
click at [910, 18] on icon "Next result" at bounding box center [913, 19] width 12 height 12
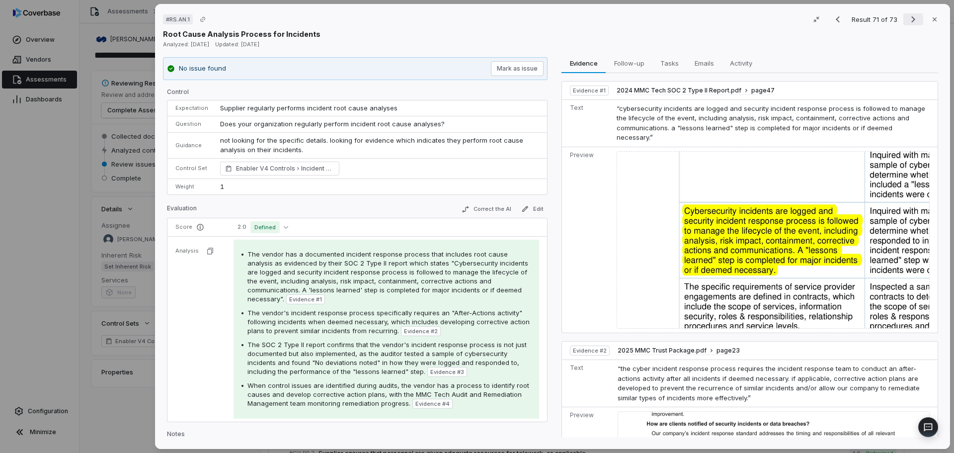
click at [910, 18] on icon "Next result" at bounding box center [913, 19] width 12 height 12
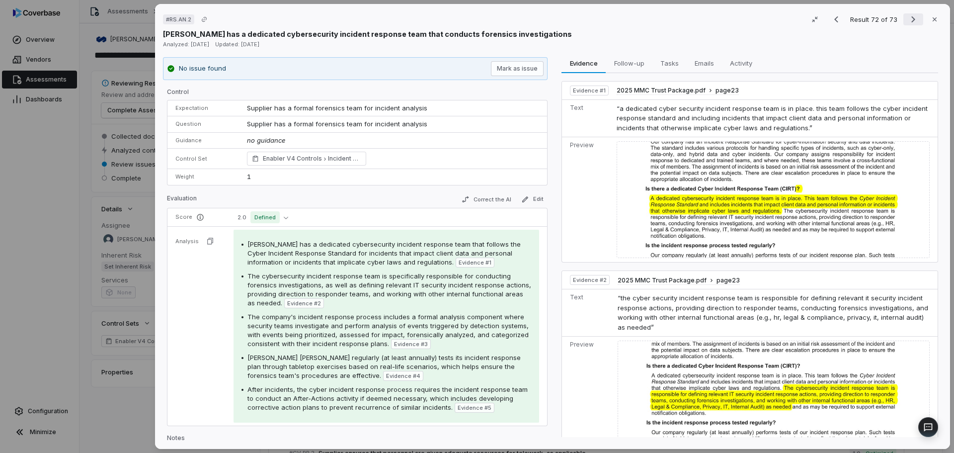
click at [910, 18] on icon "Next result" at bounding box center [913, 19] width 12 height 12
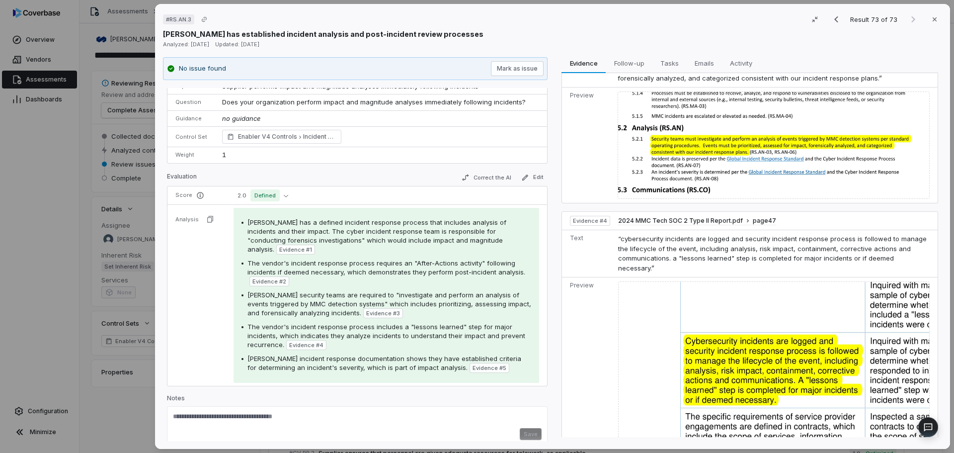
scroll to position [623, 0]
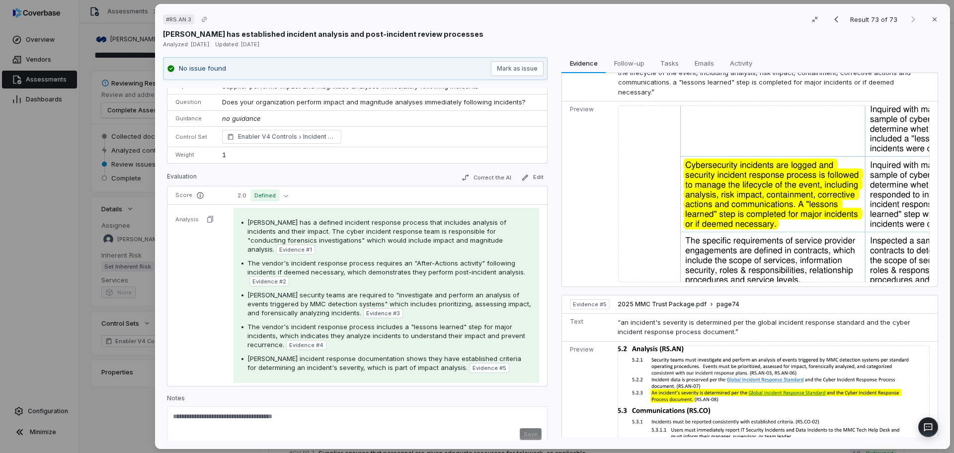
click at [126, 407] on div "# RS.AN.3 Result 73 of 73 Close [PERSON_NAME] has established incident analysis…" at bounding box center [477, 226] width 954 height 453
